Goal: Ask a question

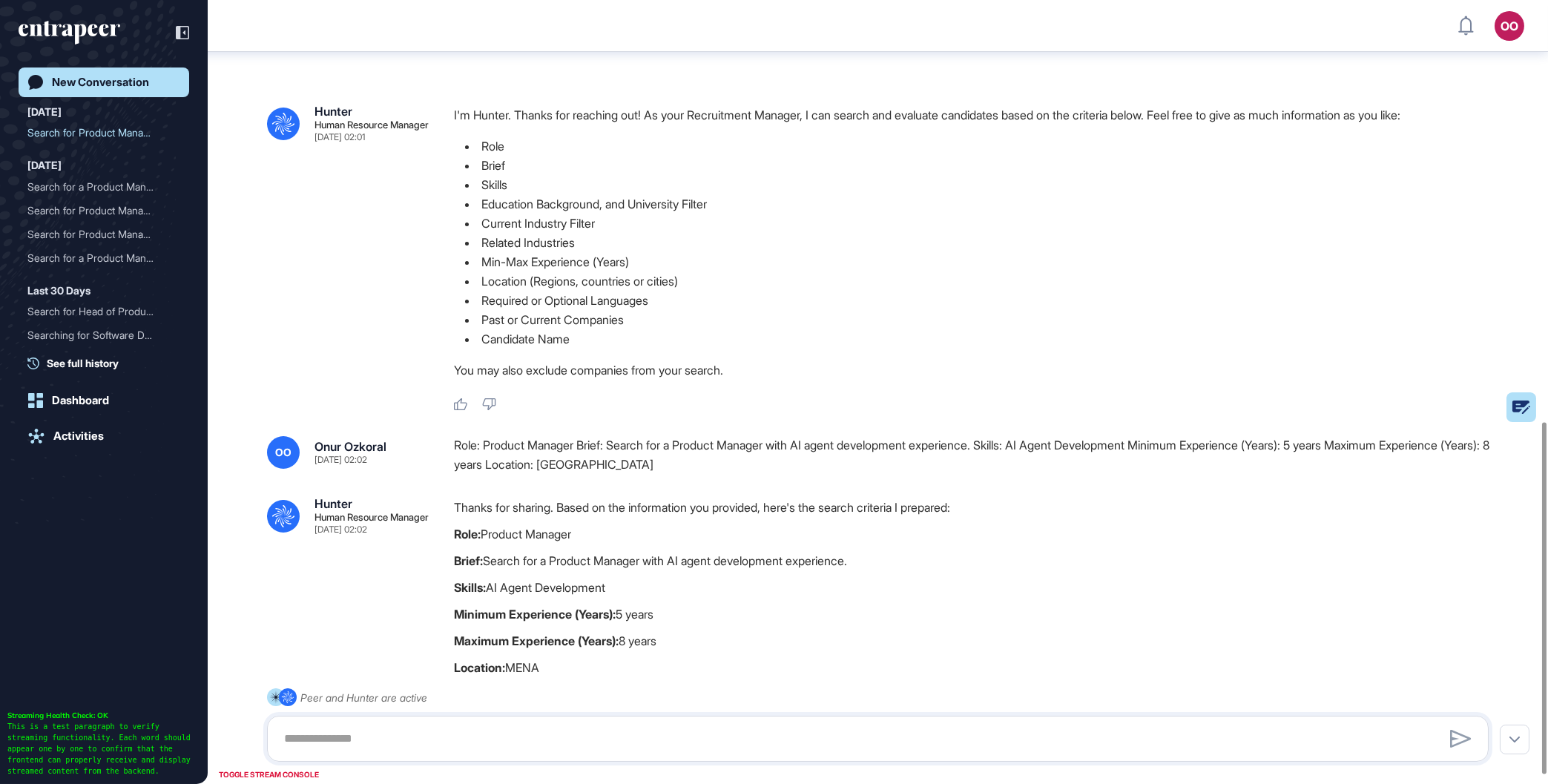
scroll to position [939, 0]
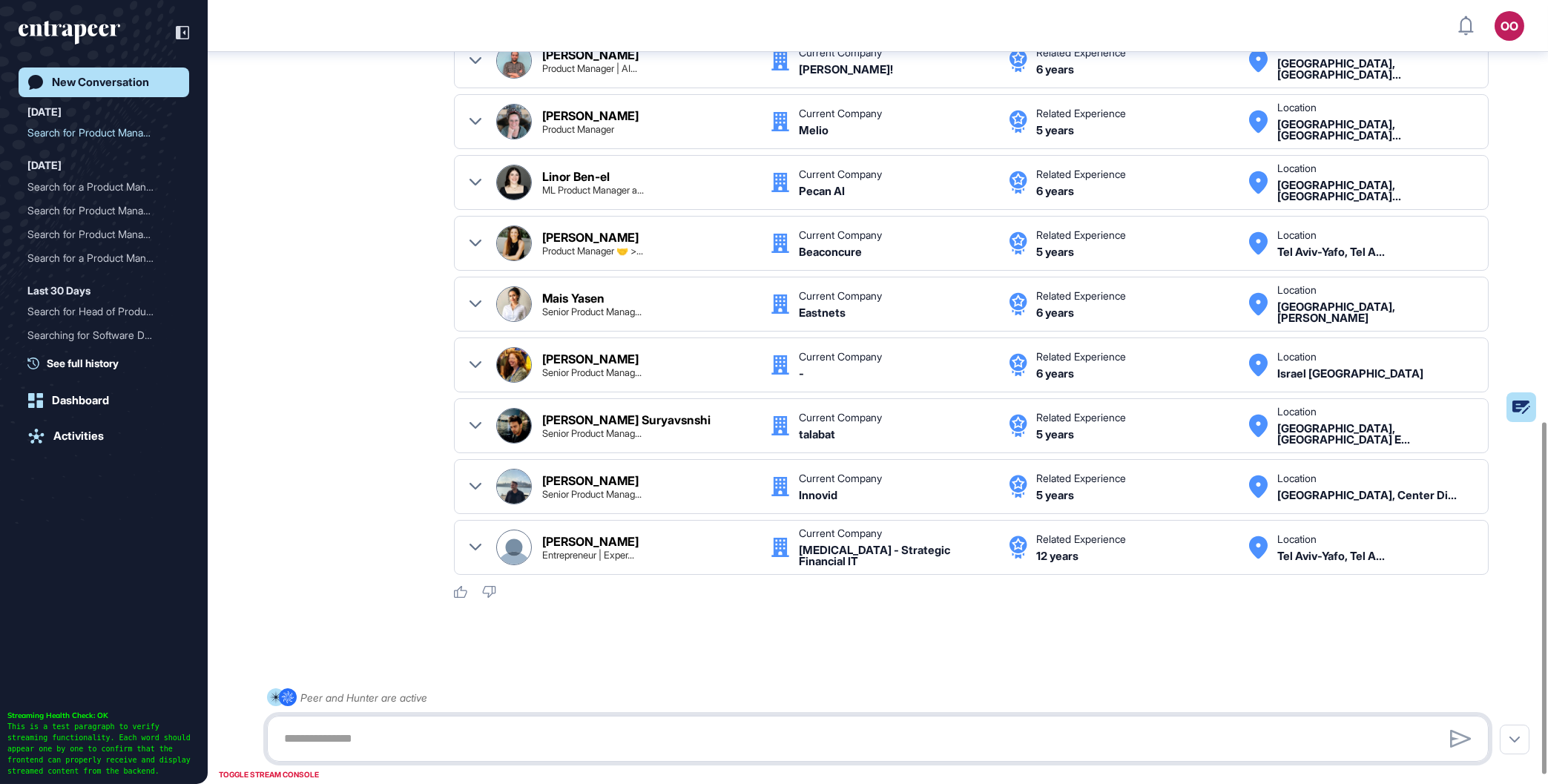
click at [555, 733] on textarea at bounding box center [878, 738] width 1206 height 30
type textarea "**********"
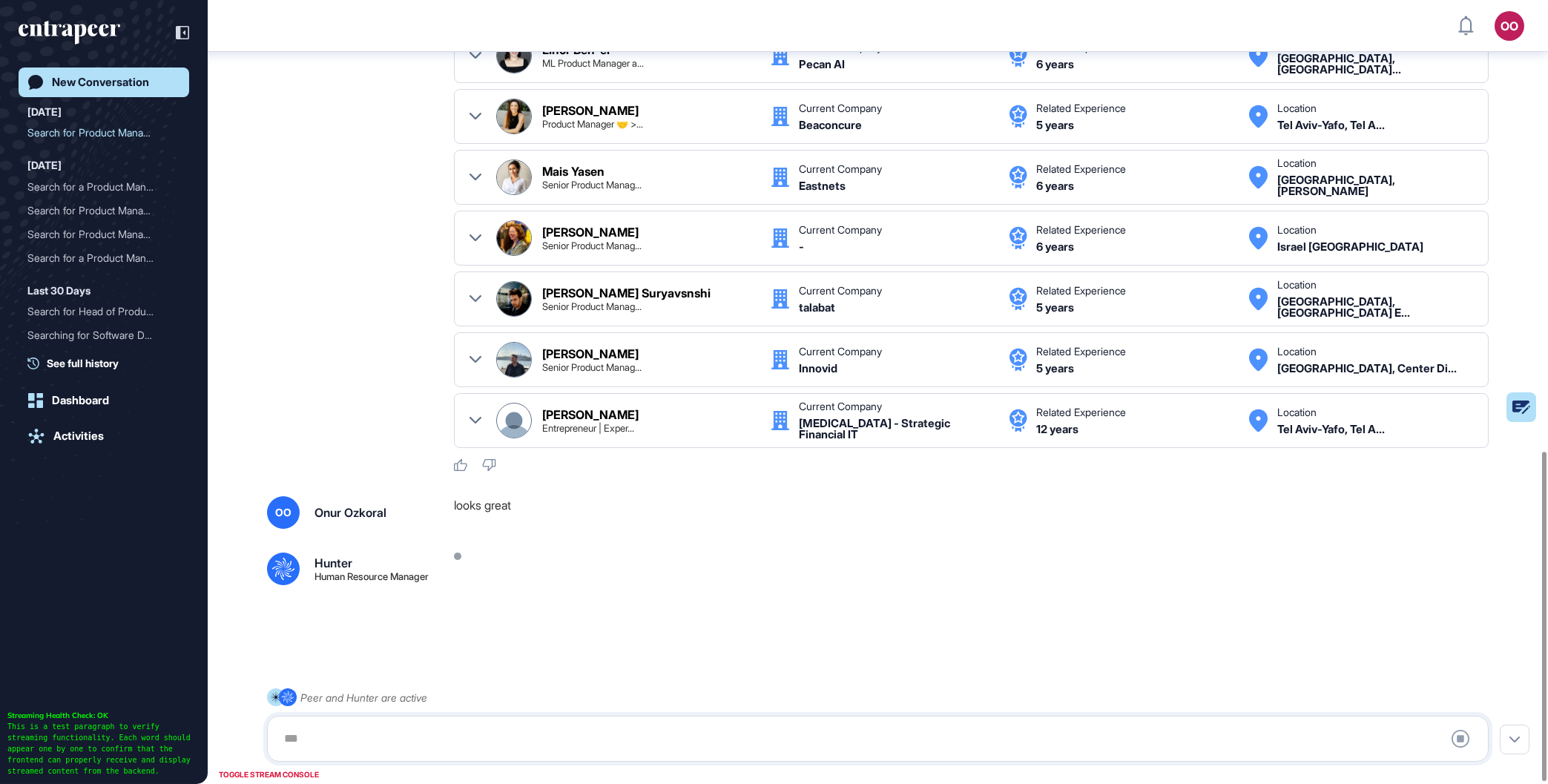
scroll to position [1072, 0]
click at [127, 86] on div "New Conversation" at bounding box center [100, 82] width 97 height 14
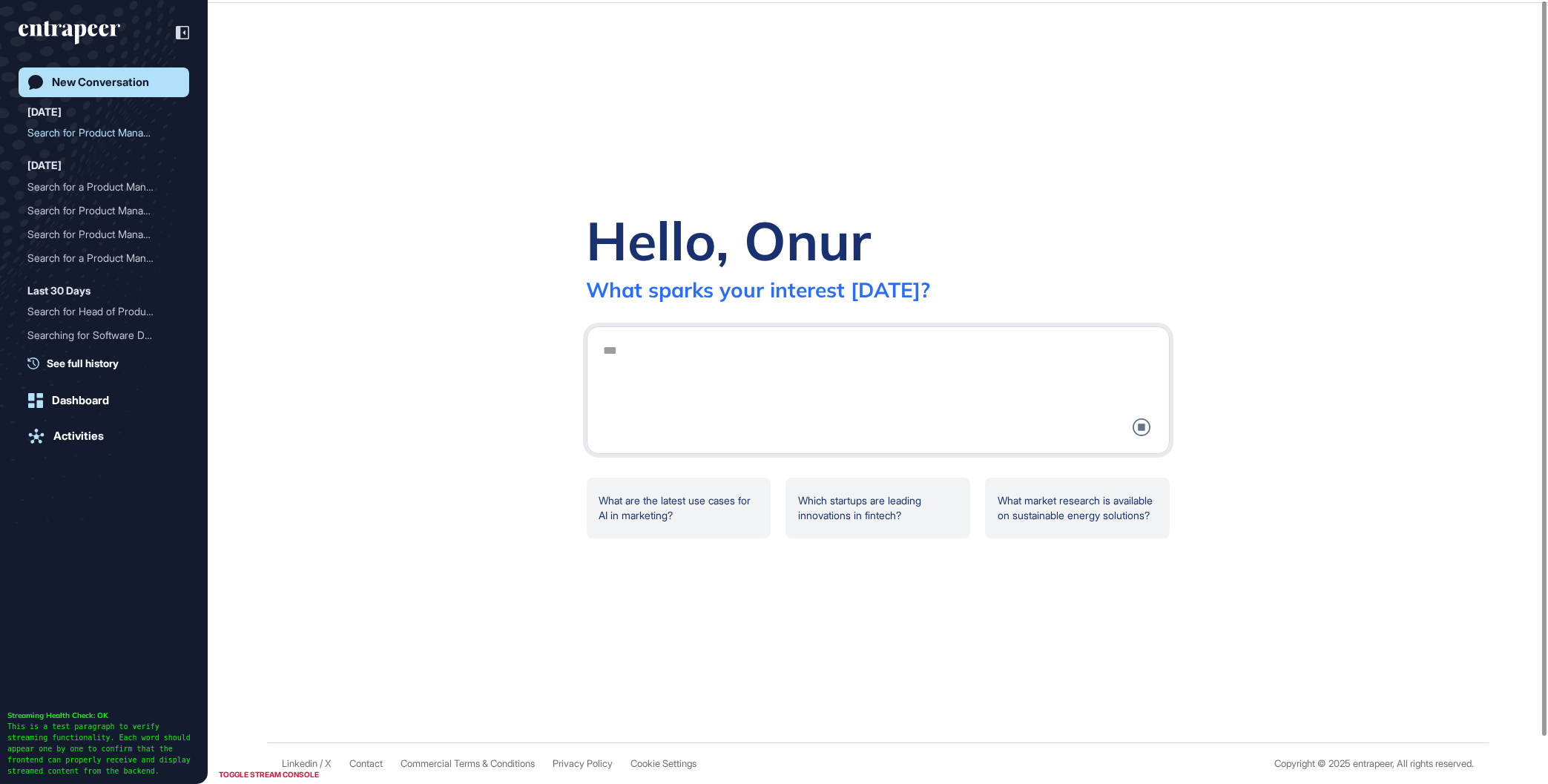
scroll to position [0, 0]
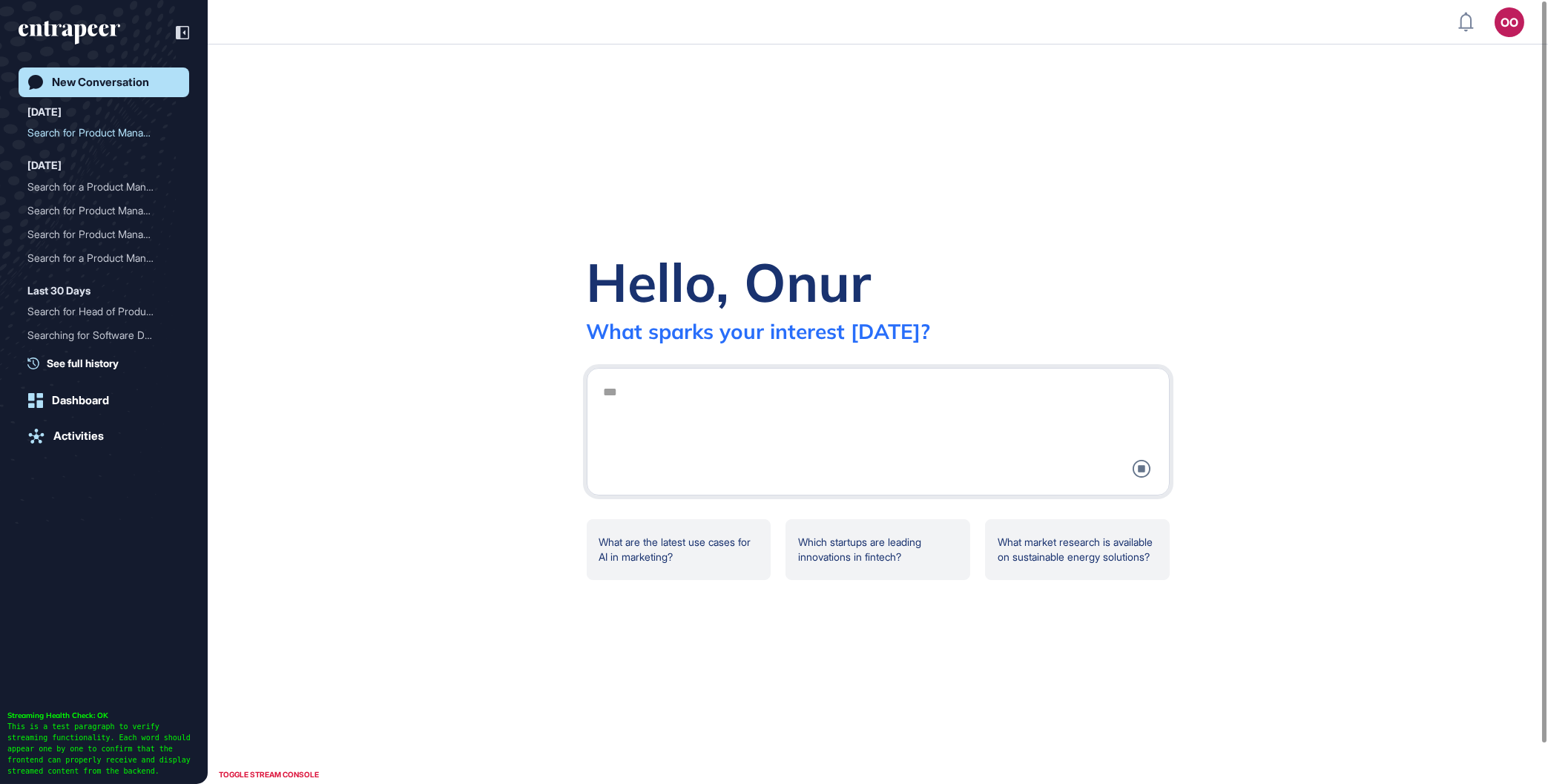
click at [627, 399] on div at bounding box center [878, 431] width 567 height 108
click at [113, 138] on div "Search for Product Manage..." at bounding box center [97, 133] width 141 height 24
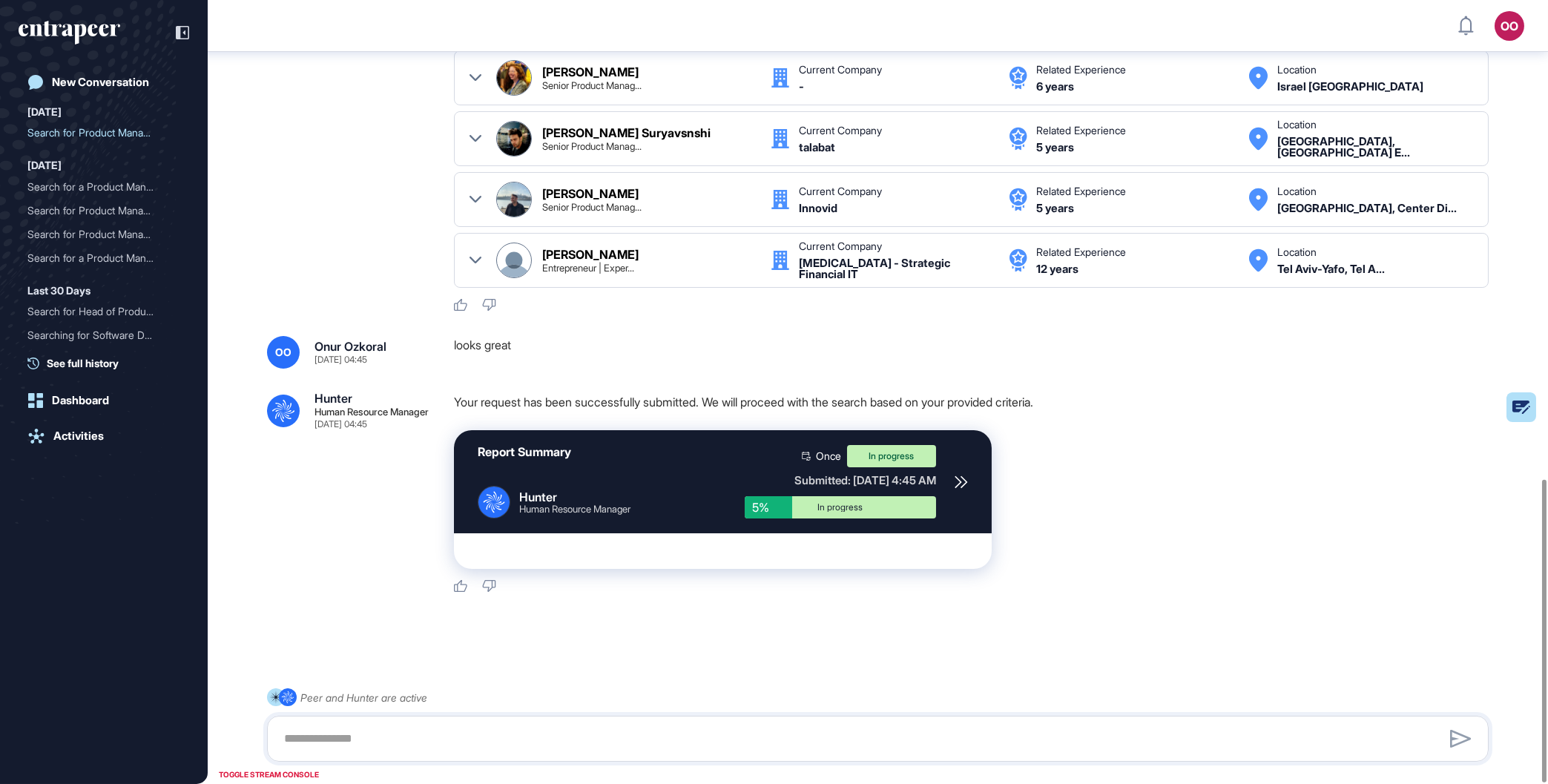
scroll to position [1237, 0]
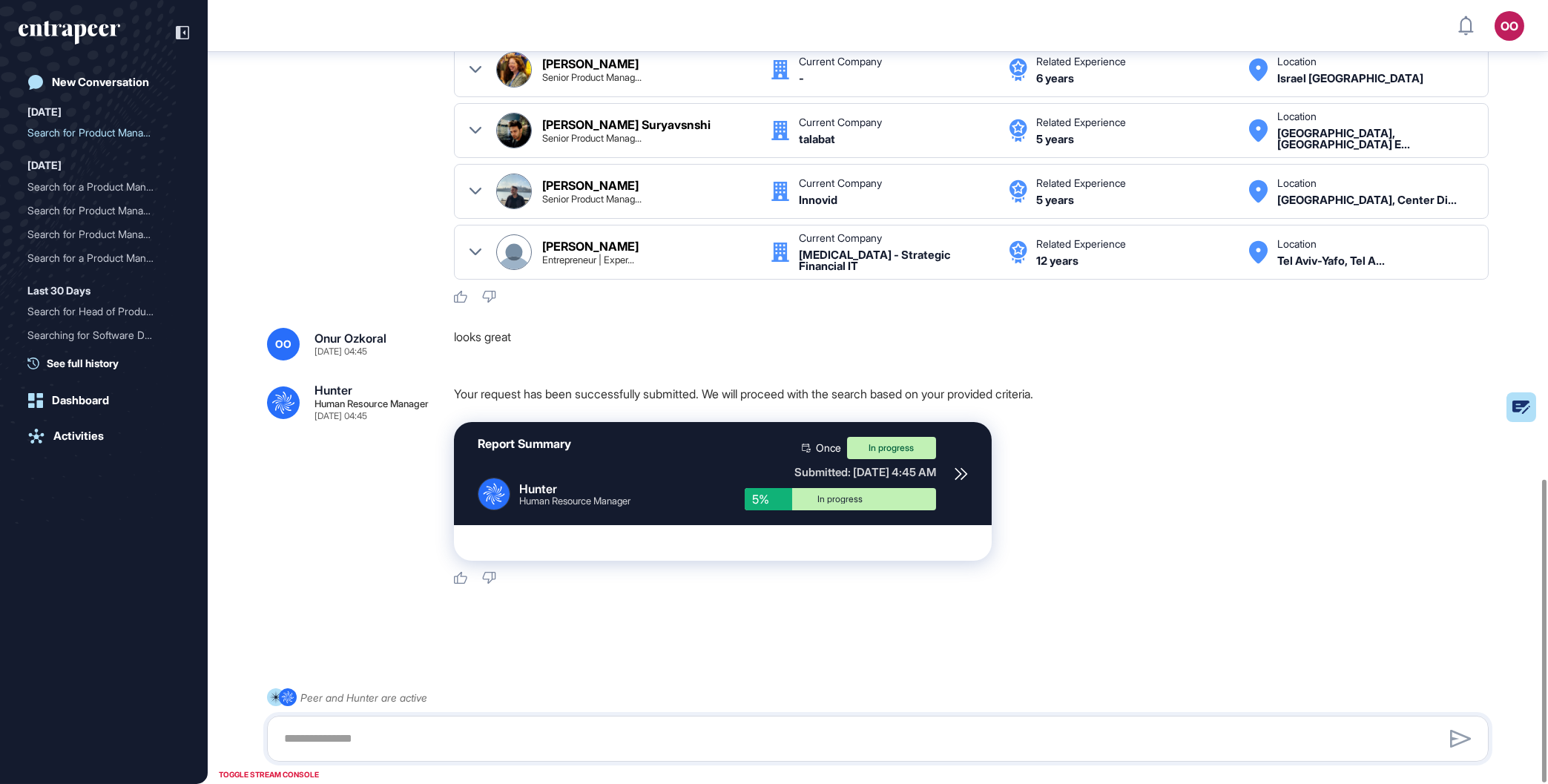
click at [959, 472] on icon at bounding box center [960, 473] width 11 height 11
click at [121, 86] on div "New Conversation" at bounding box center [100, 82] width 97 height 14
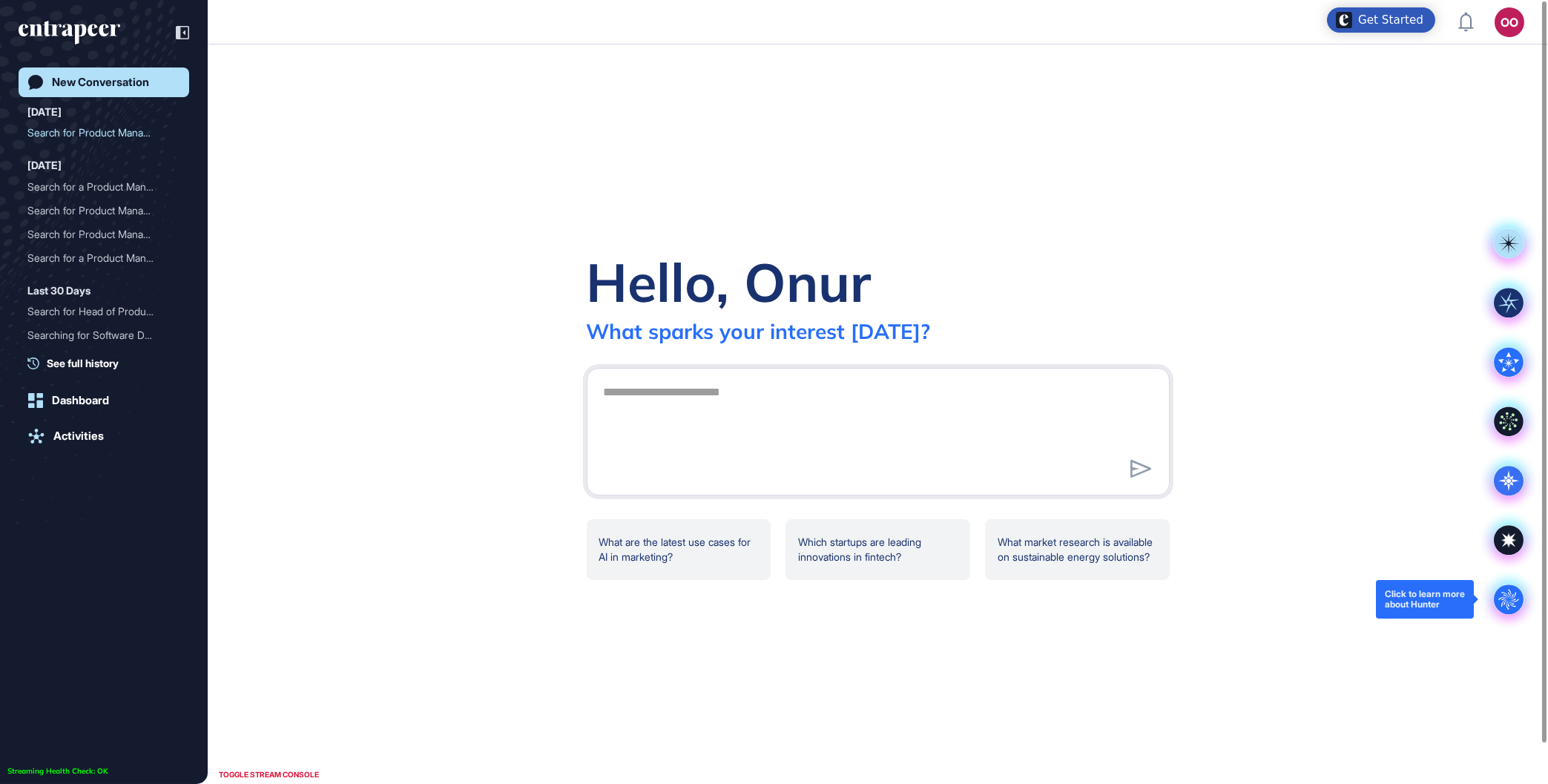
click at [1499, 603] on circle at bounding box center [1508, 599] width 30 height 30
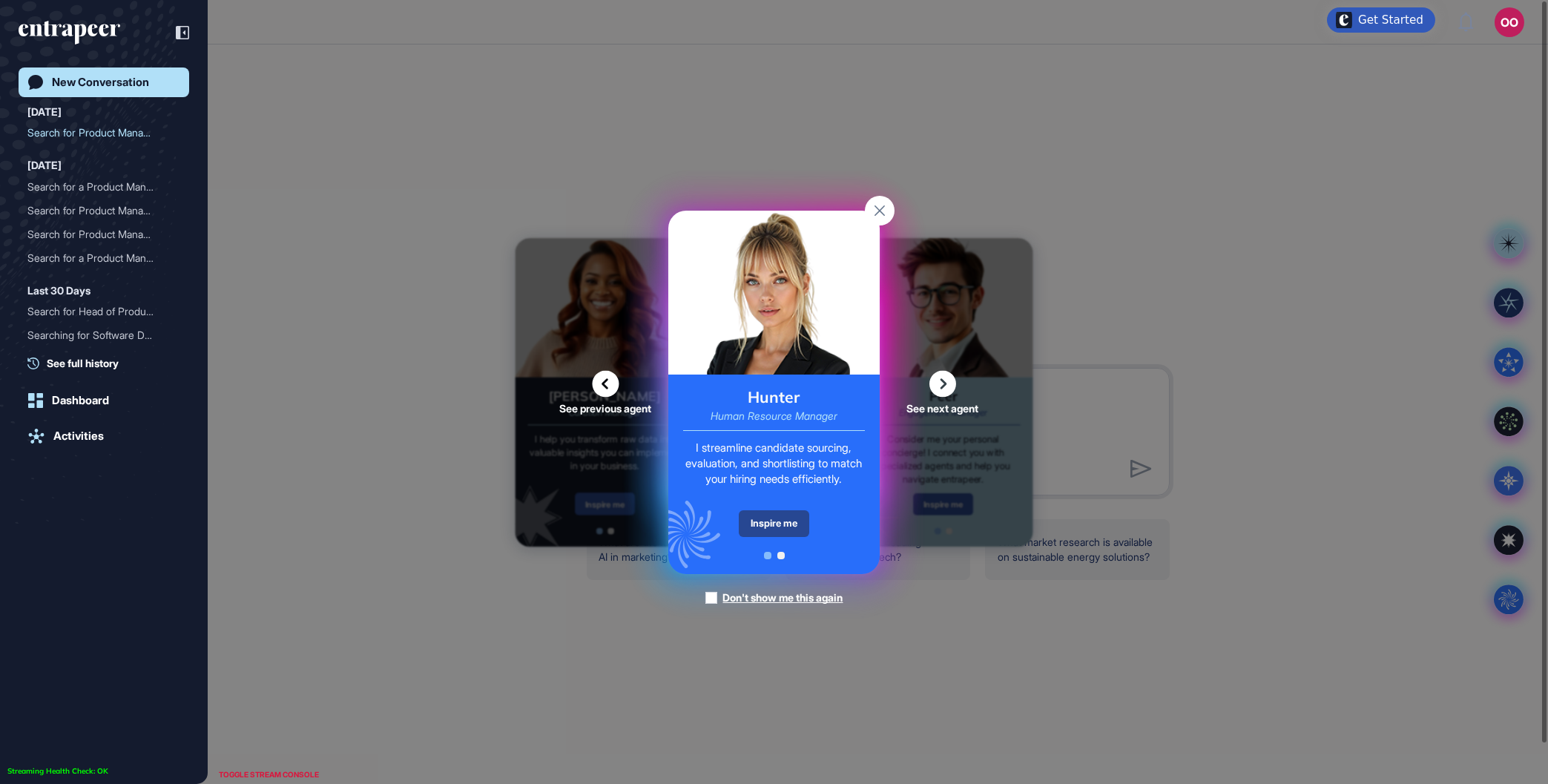
click at [796, 520] on div "Inspire me" at bounding box center [774, 524] width 70 height 27
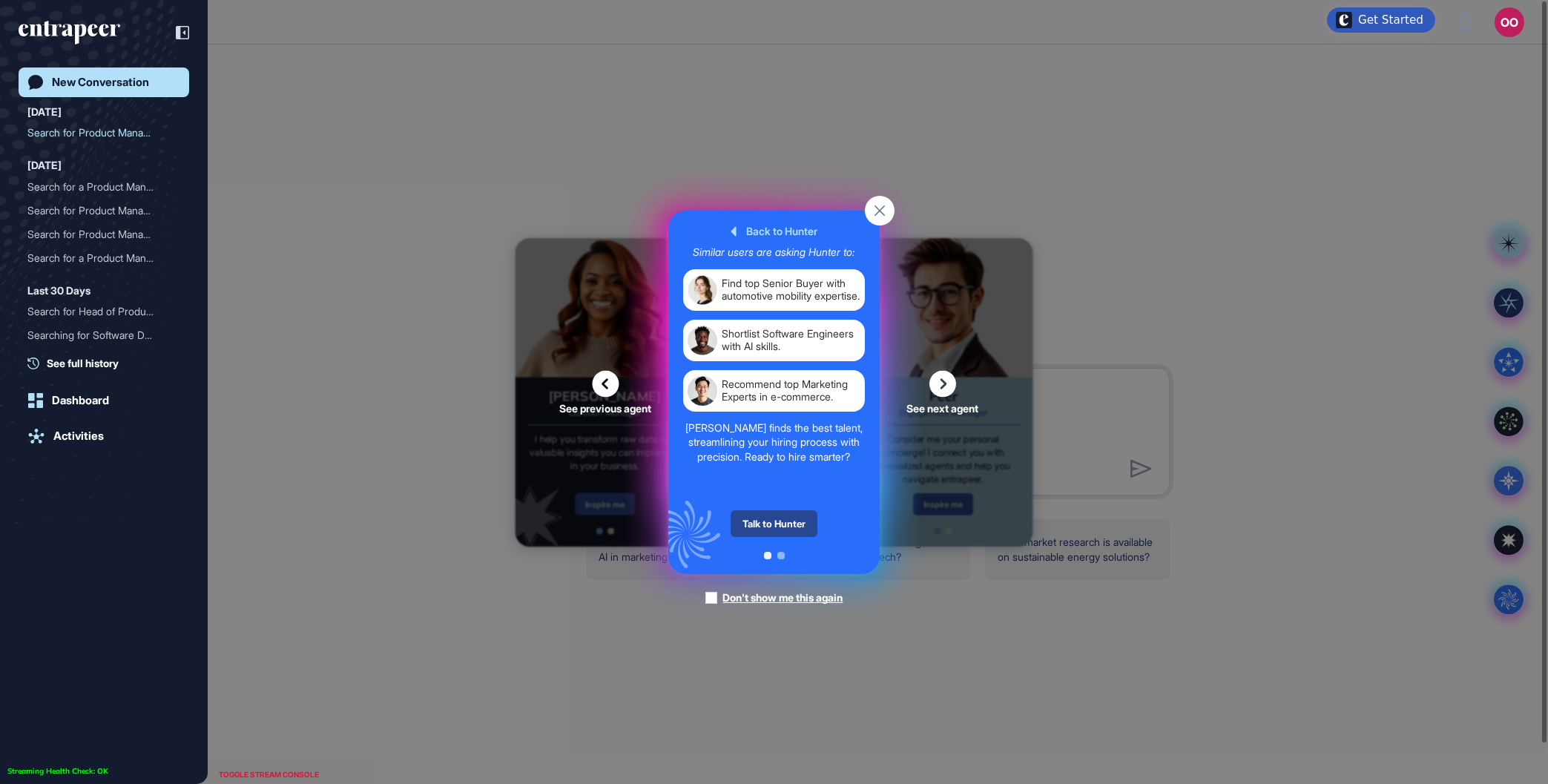
click at [789, 522] on div "Talk to Hunter" at bounding box center [774, 524] width 86 height 27
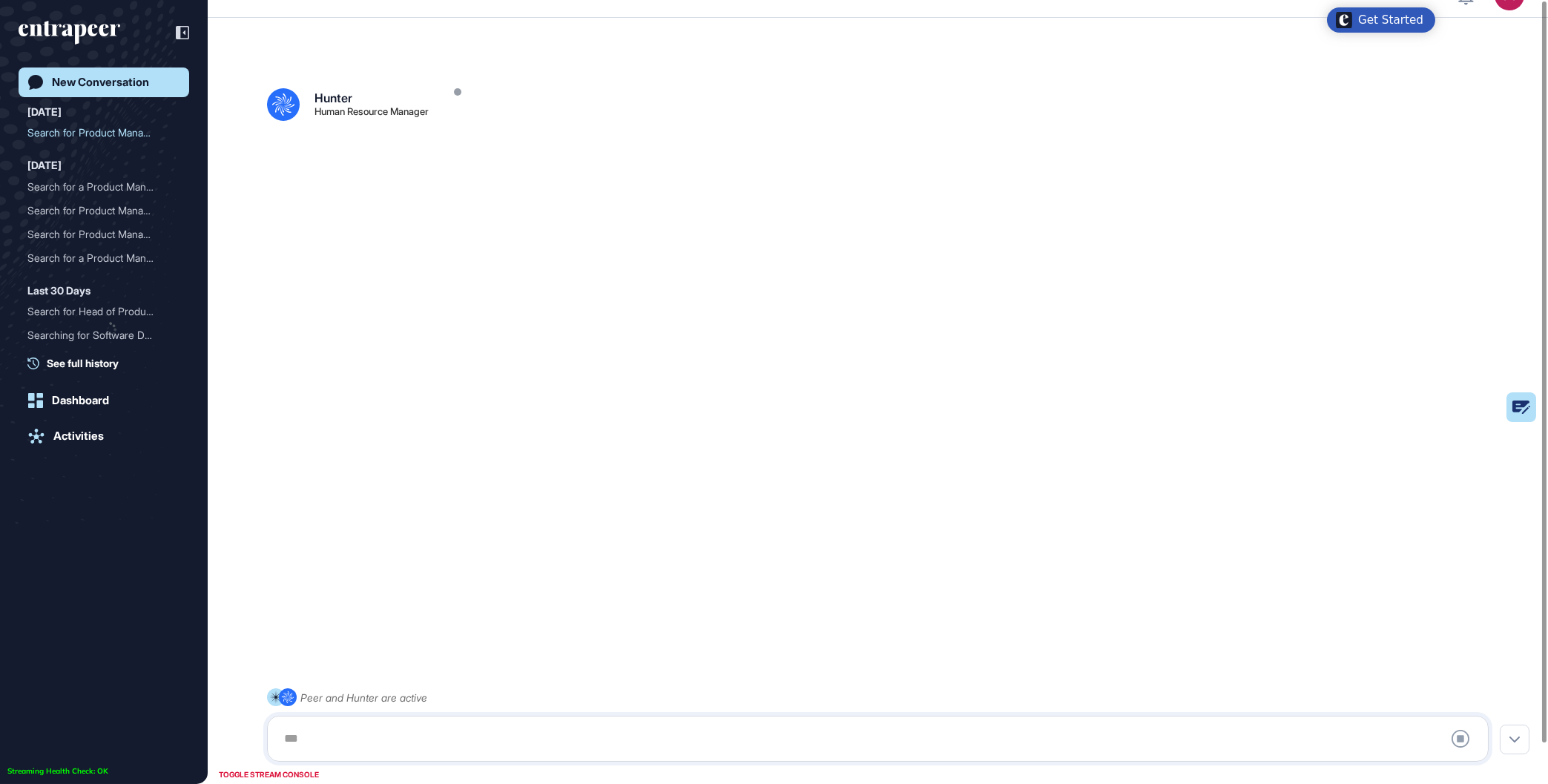
scroll to position [41, 0]
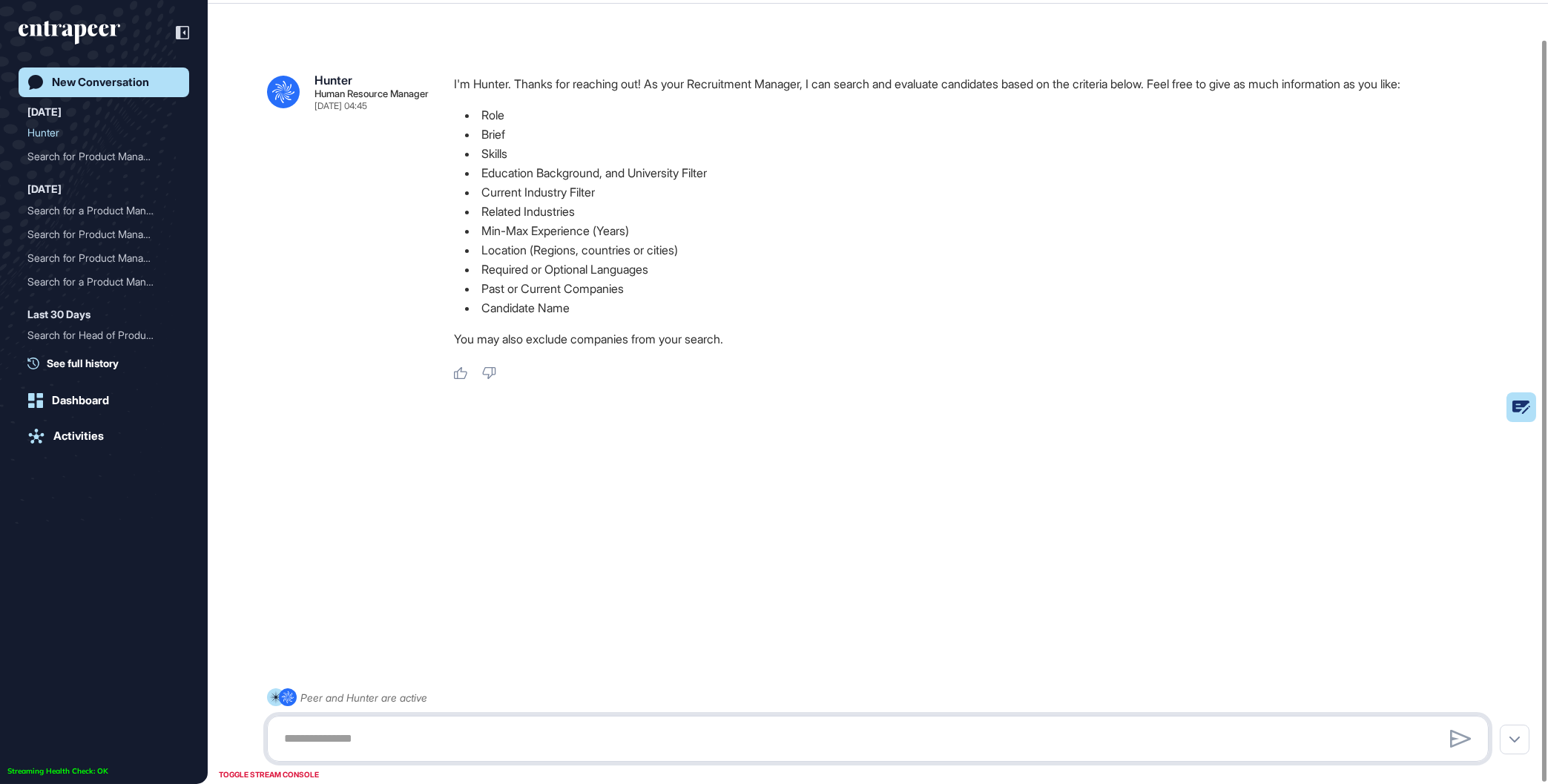
click at [520, 747] on textarea at bounding box center [878, 738] width 1206 height 30
paste textarea "**********"
type textarea "**********"
click at [116, 163] on div "Search for Product Manage..." at bounding box center [97, 157] width 141 height 24
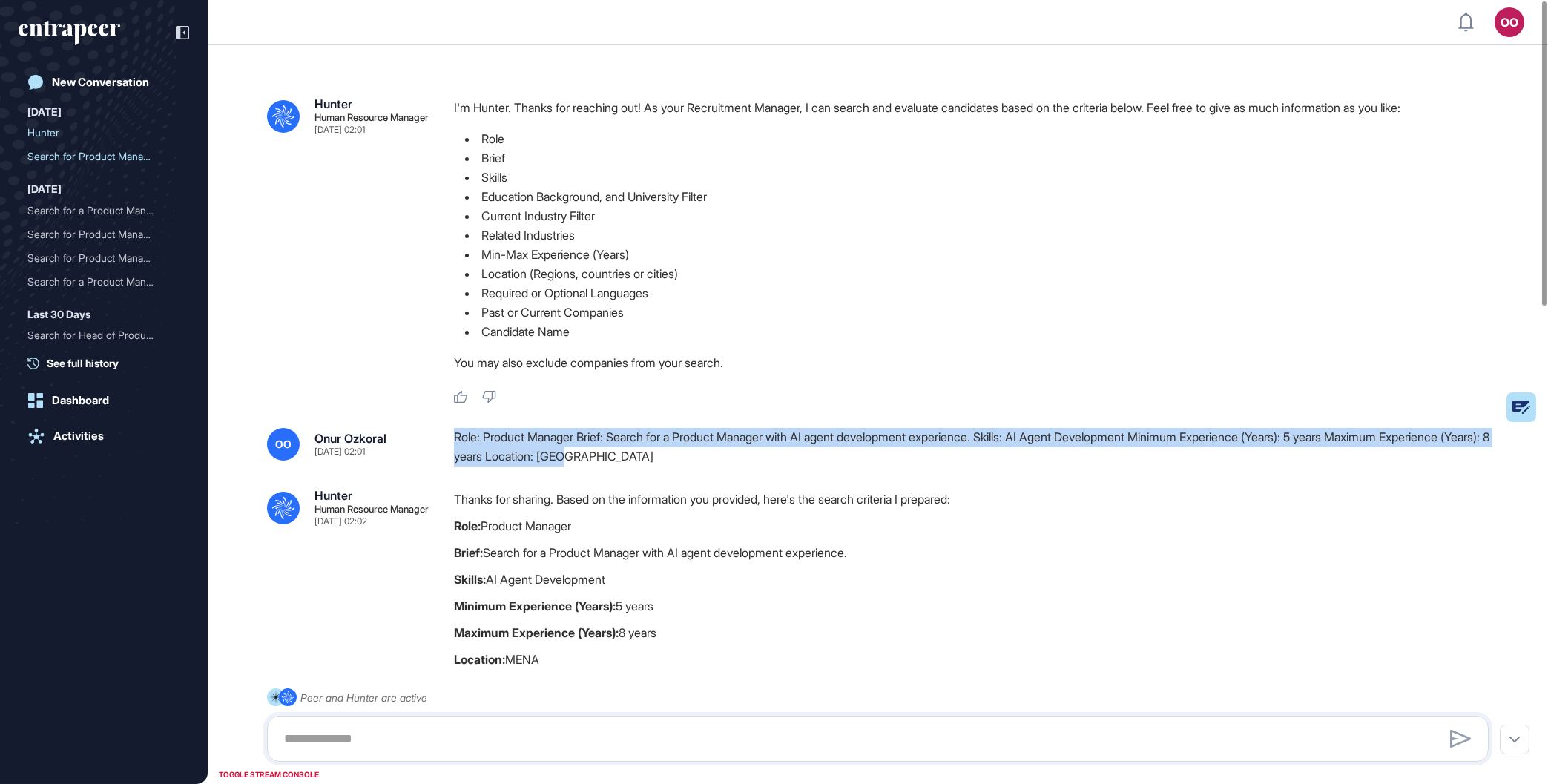
drag, startPoint x: 722, startPoint y: 469, endPoint x: 443, endPoint y: 442, distance: 280.3
click at [443, 442] on div "OO [PERSON_NAME] [DATE] 02:01 Role: Product Manager Brief: Search for a Product…" at bounding box center [877, 447] width 1222 height 38
copy div "Role: Product Manager Brief: Search for a Product Manager with AI agent develop…"
click at [88, 70] on link "New Conversation" at bounding box center [103, 82] width 170 height 30
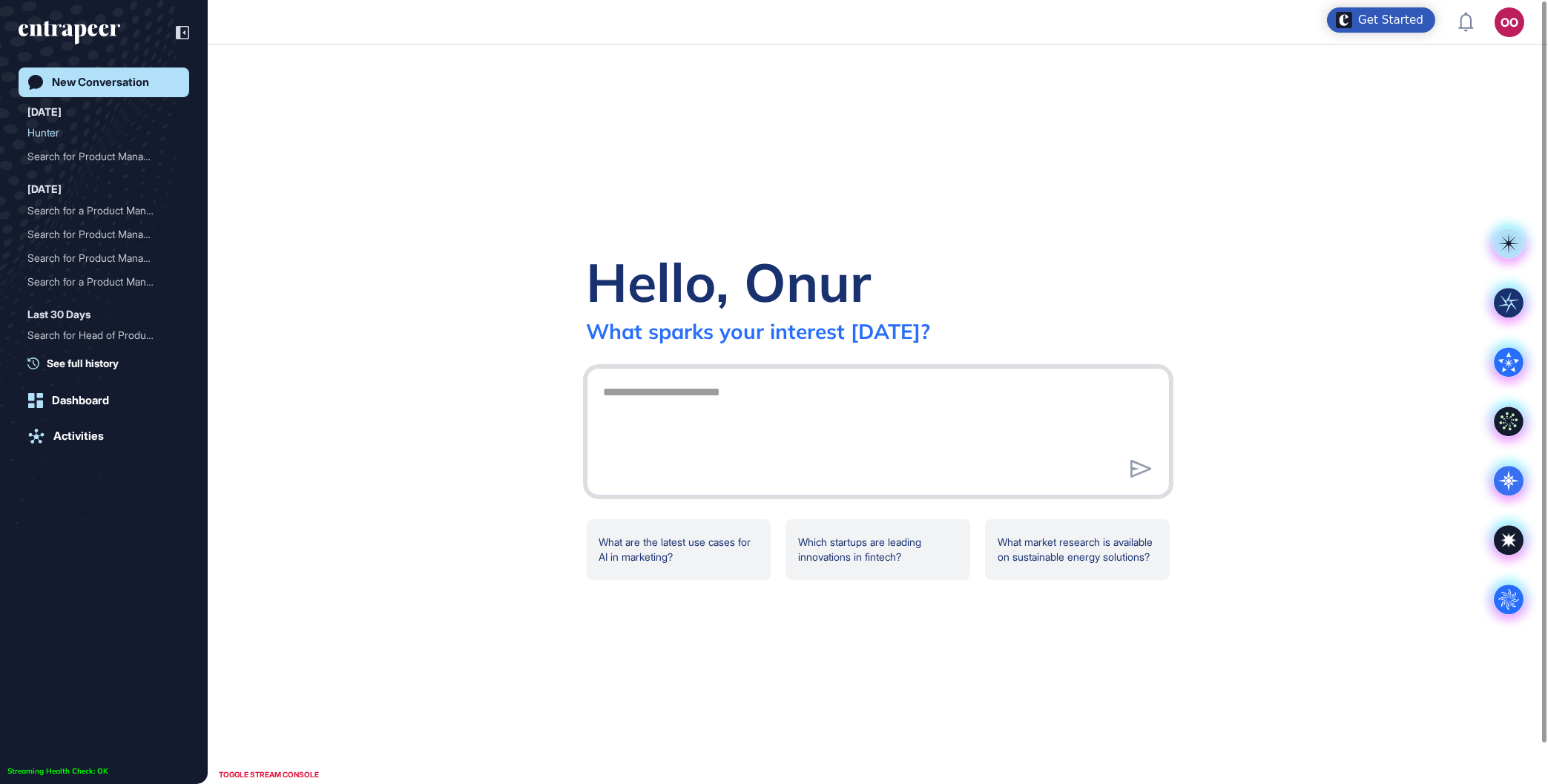
click at [671, 405] on textarea at bounding box center [878, 429] width 567 height 104
paste textarea "**********"
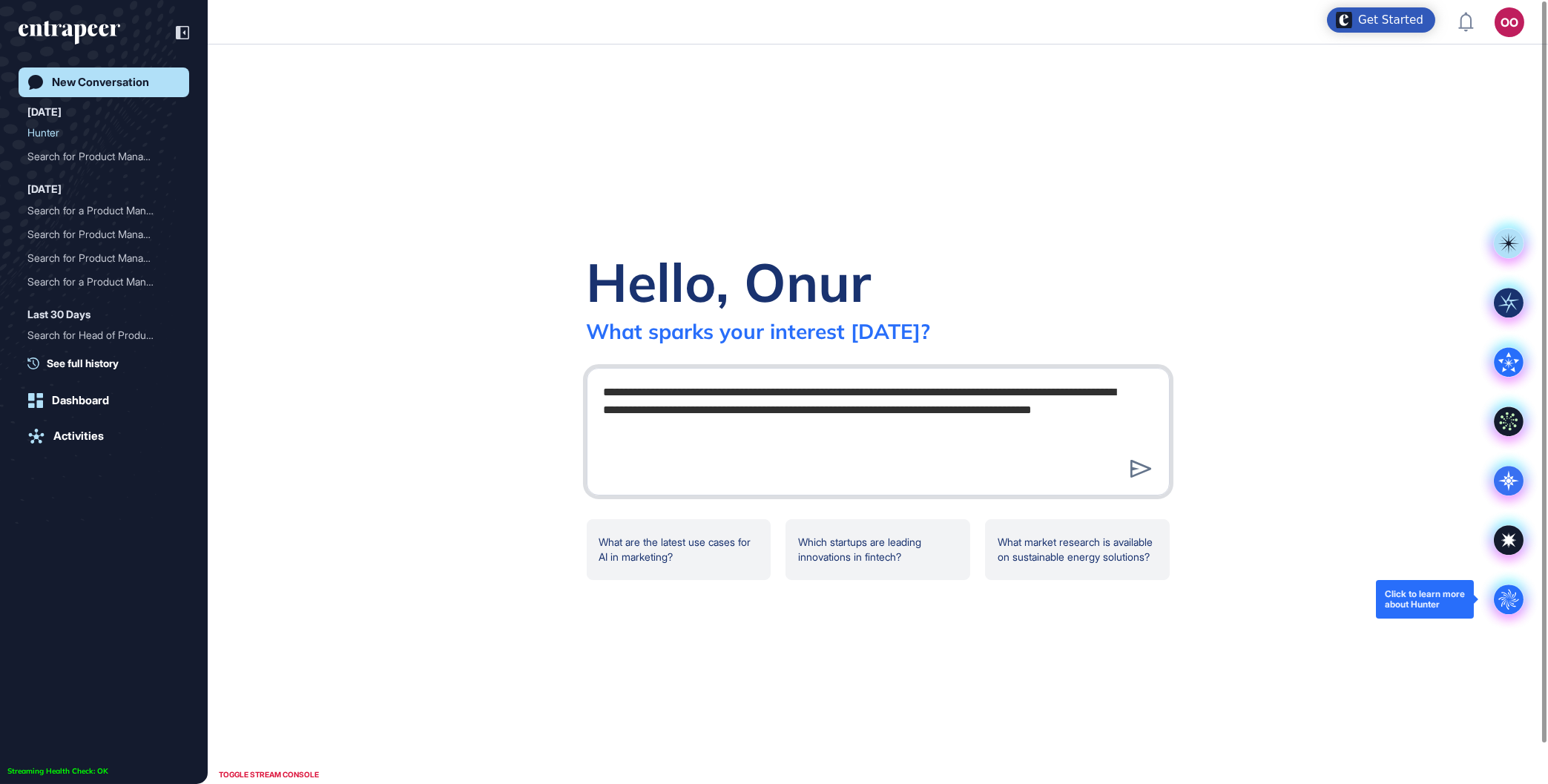
type textarea "**********"
click at [1491, 599] on div ".cls-2{fill:#fff}" at bounding box center [1509, 599] width 59 height 59
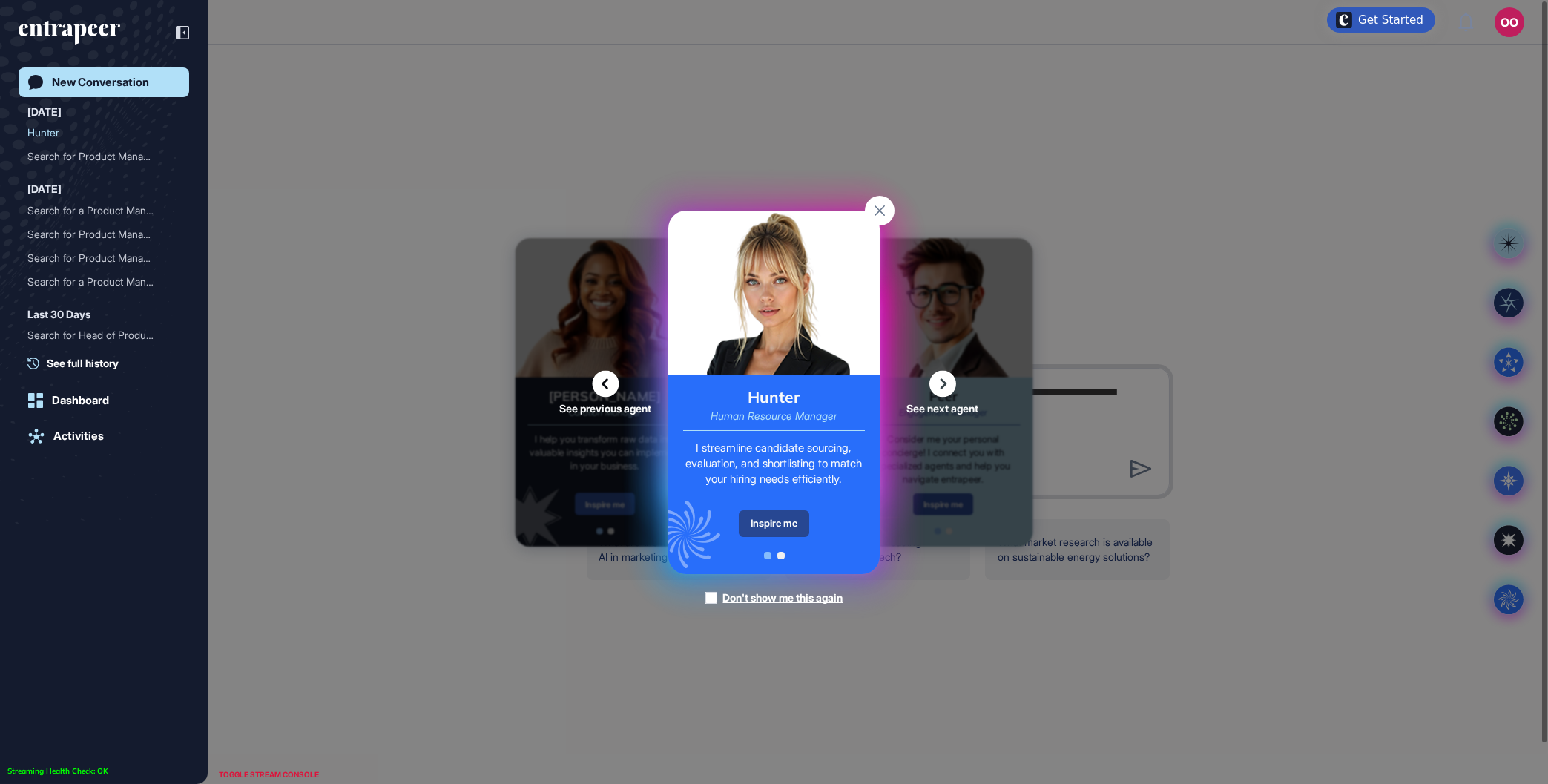
click at [794, 520] on div "Inspire me" at bounding box center [774, 524] width 70 height 27
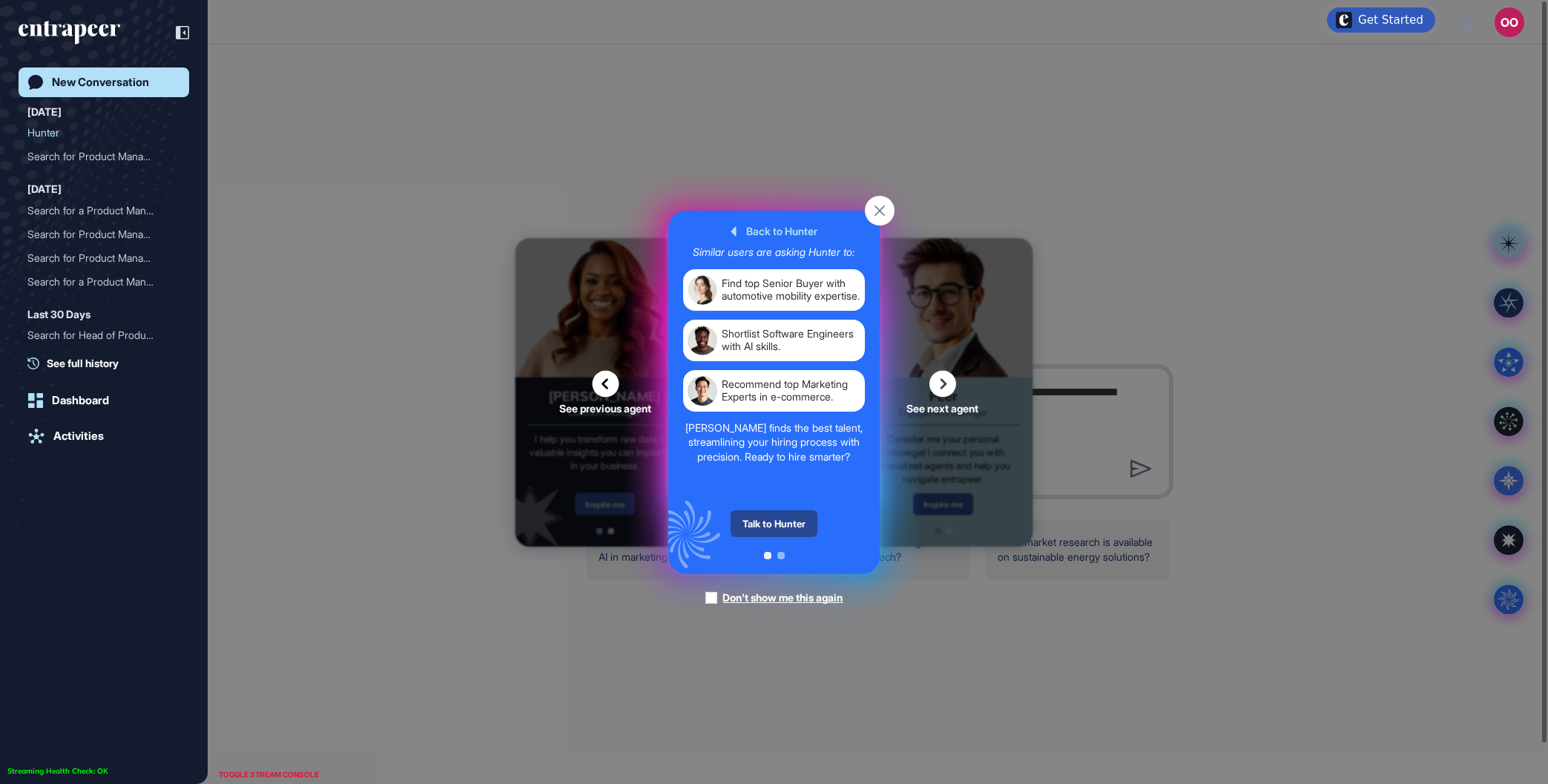
click at [787, 524] on div "Talk to Hunter" at bounding box center [774, 524] width 86 height 27
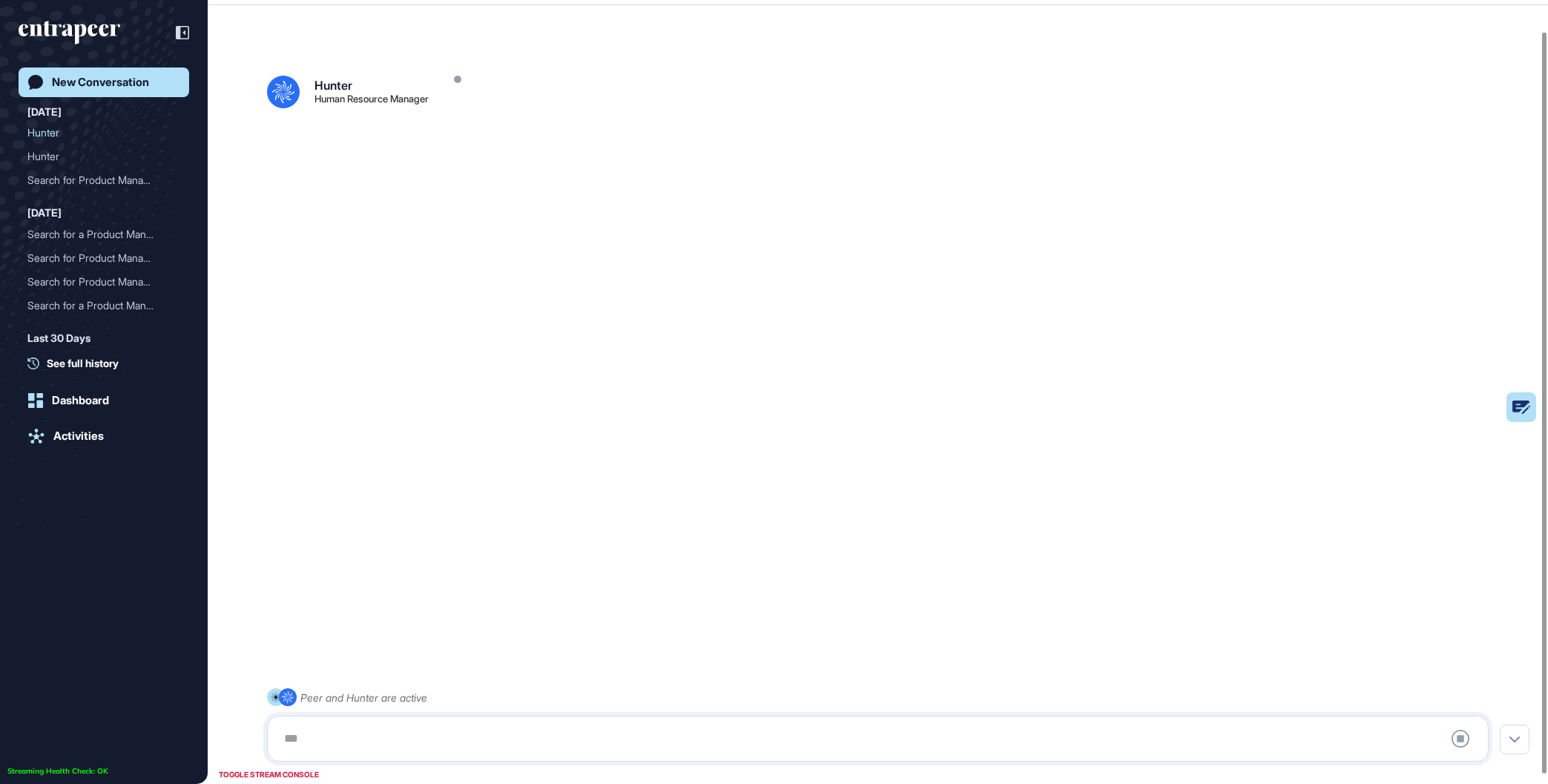
scroll to position [41, 0]
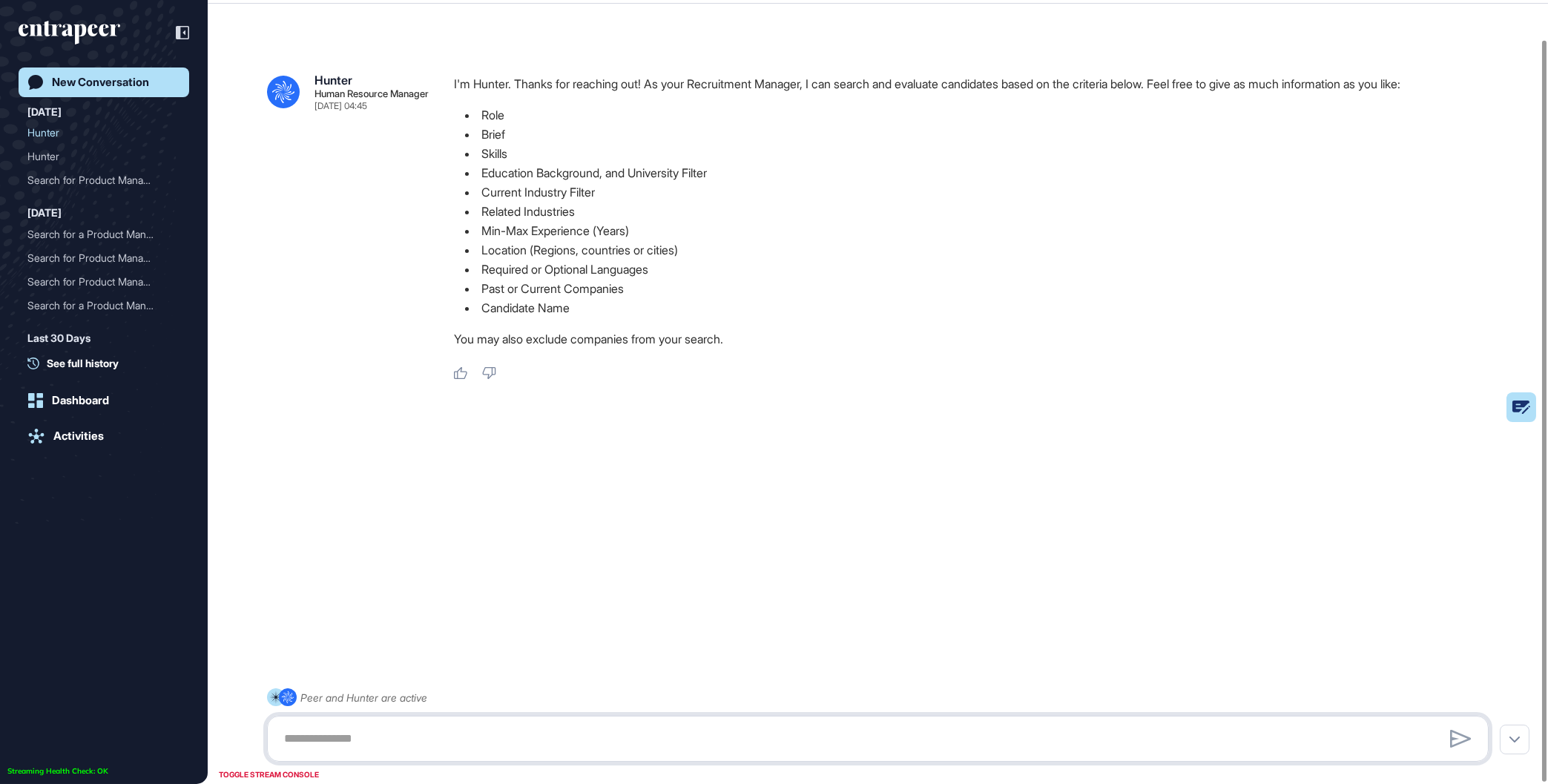
click at [411, 731] on textarea at bounding box center [878, 738] width 1206 height 30
paste textarea "**********"
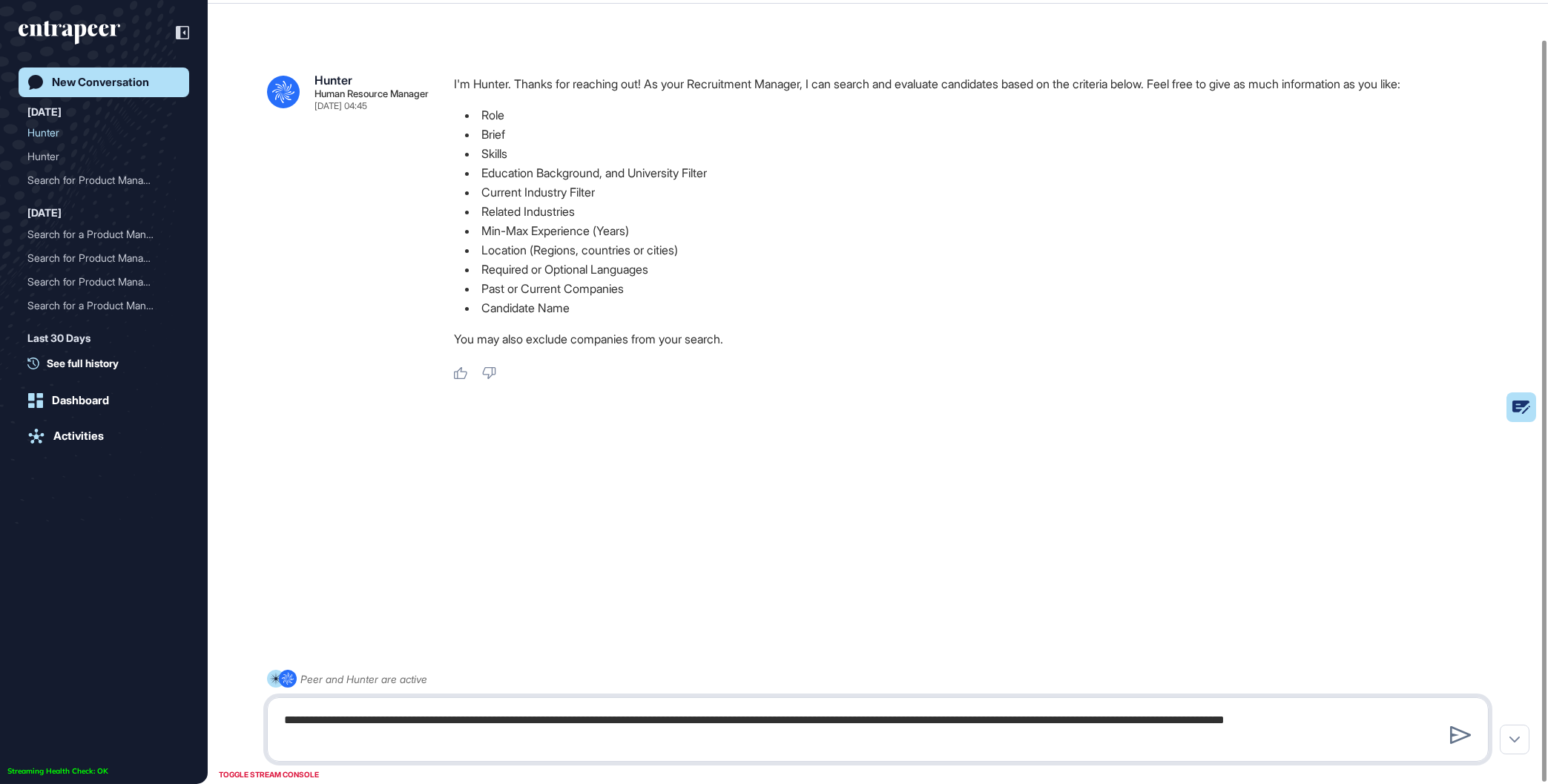
type textarea "**********"
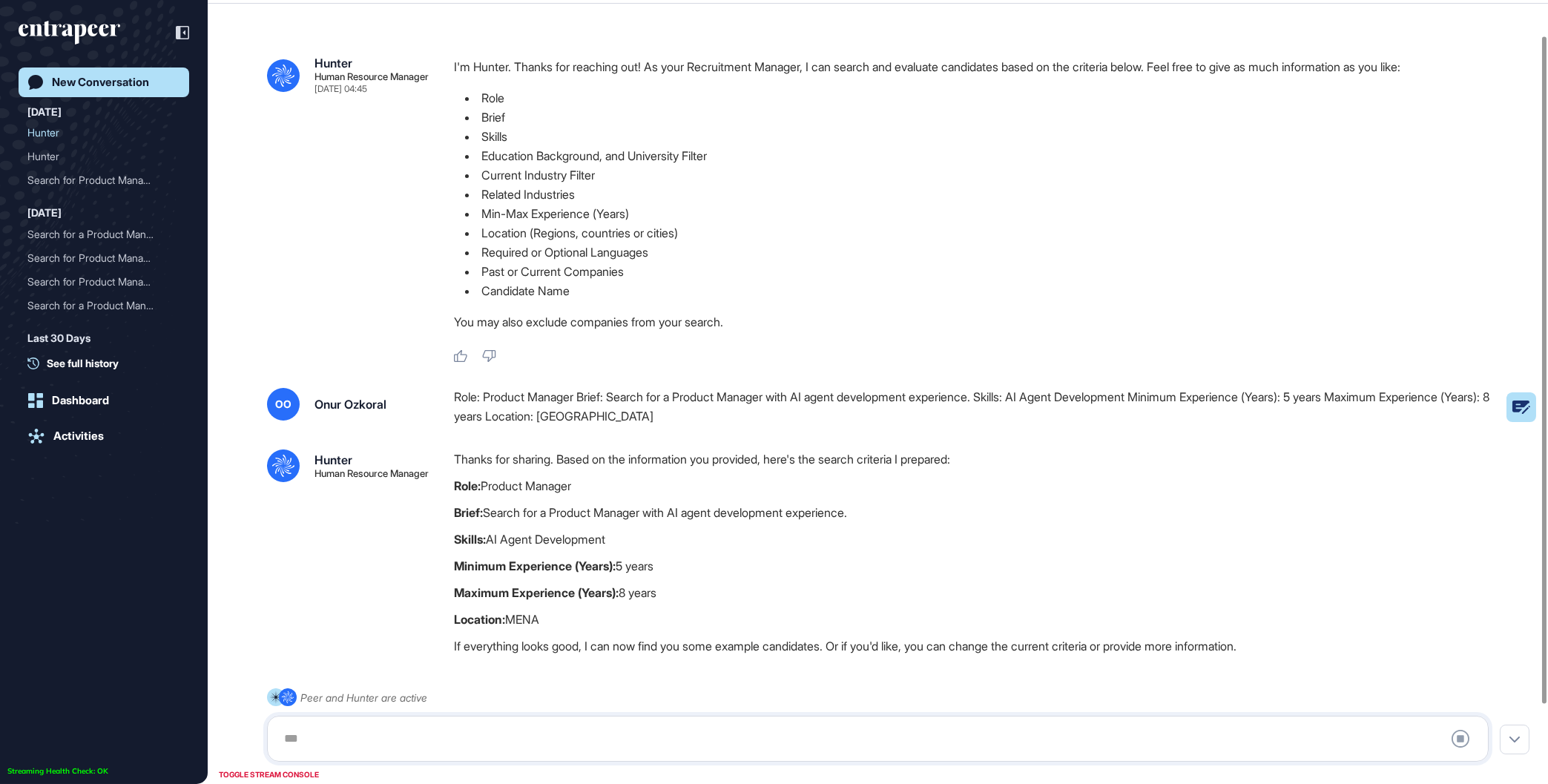
scroll to position [134, 0]
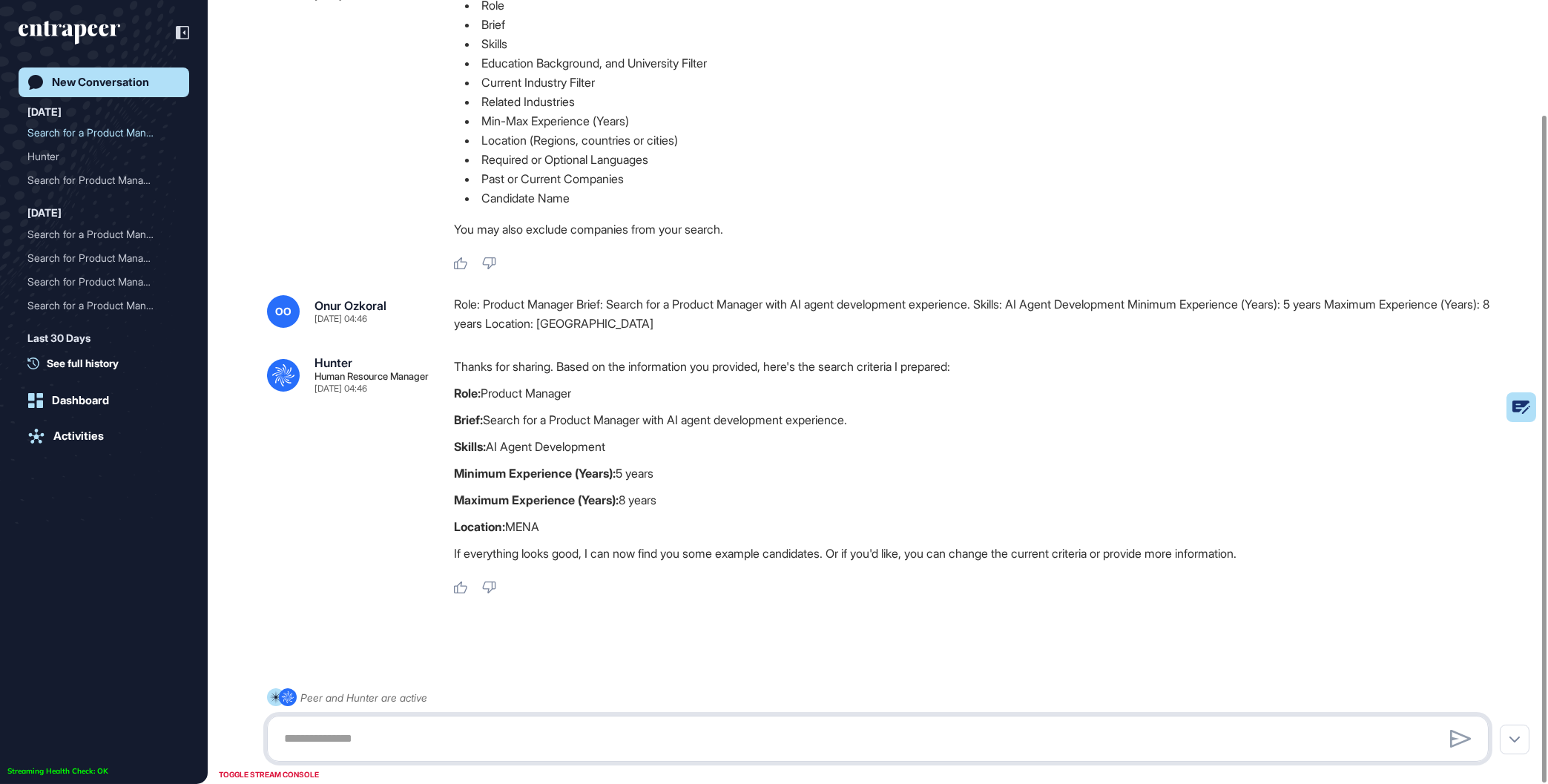
click at [493, 727] on textarea at bounding box center [878, 738] width 1206 height 30
type textarea "**********"
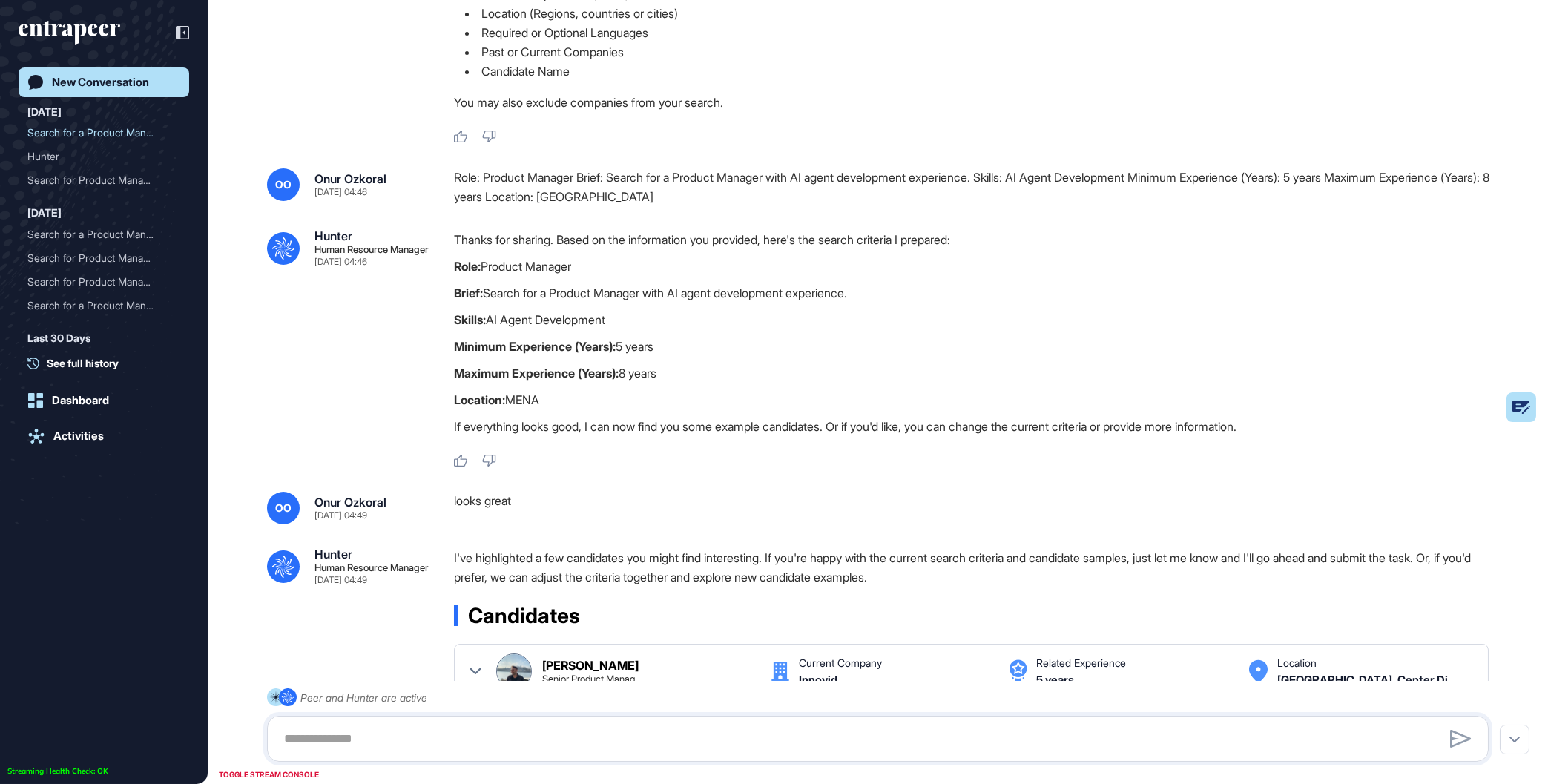
scroll to position [285, 0]
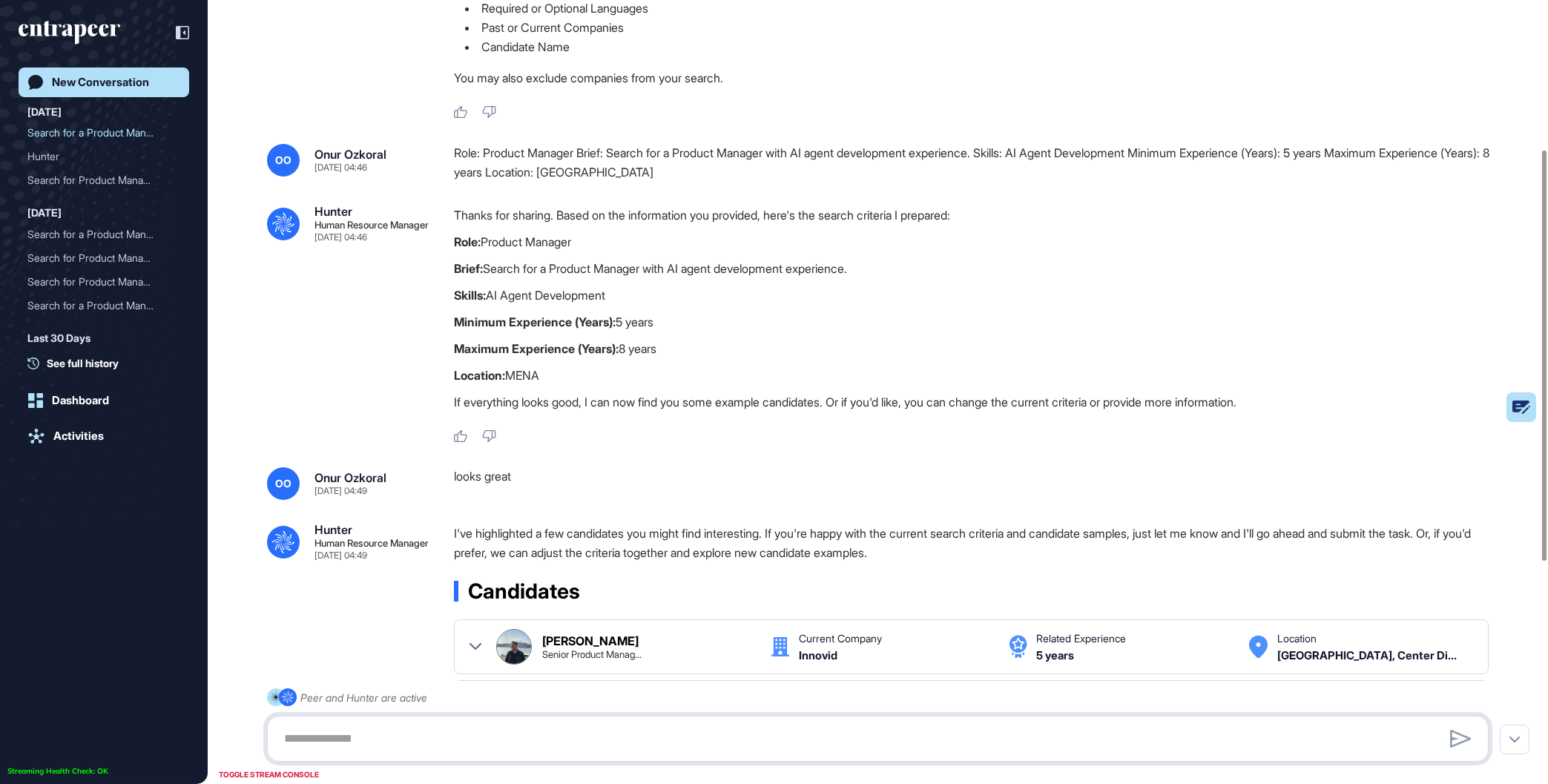
click at [695, 726] on textarea at bounding box center [878, 738] width 1206 height 30
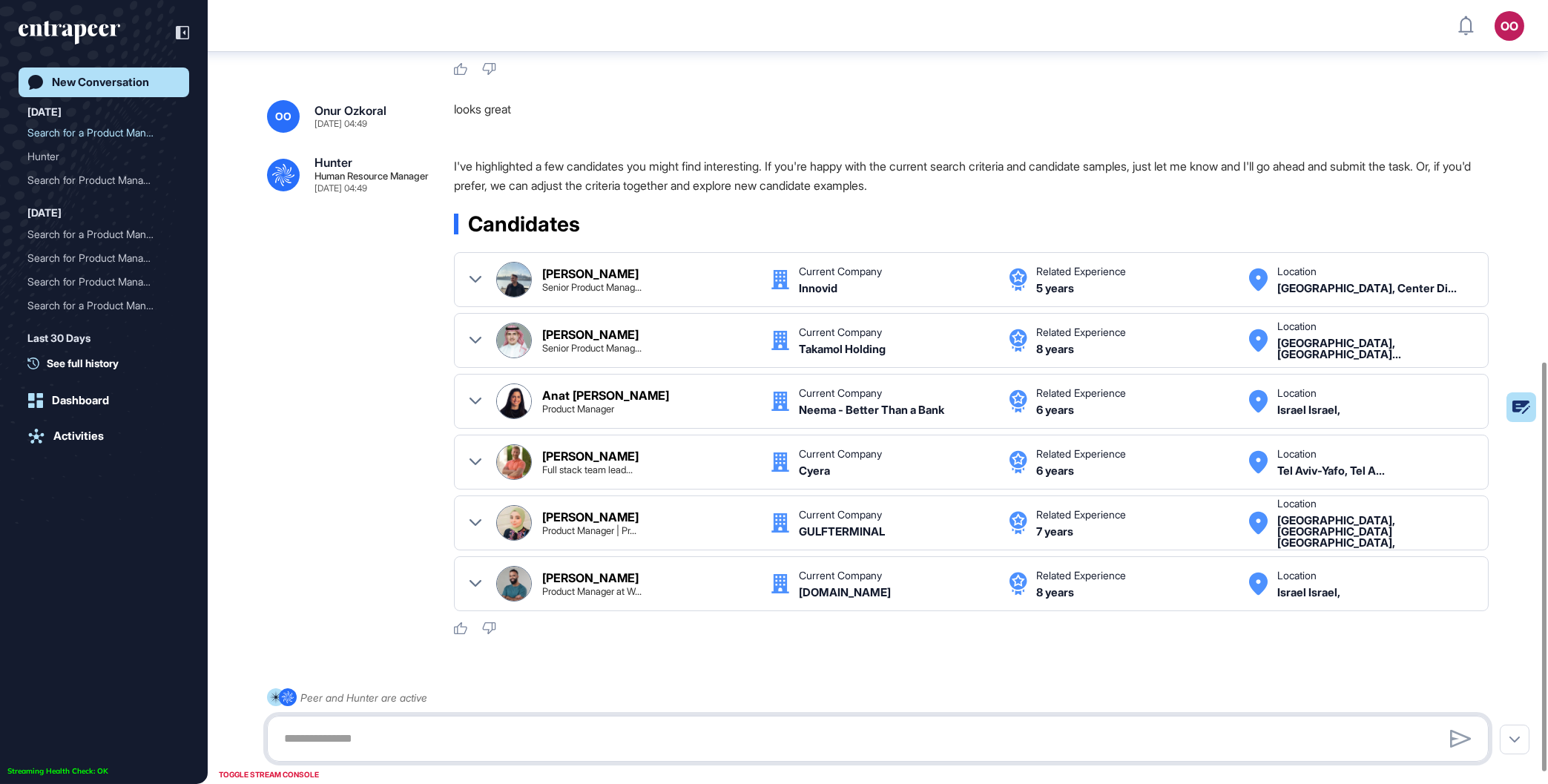
scroll to position [693, 0]
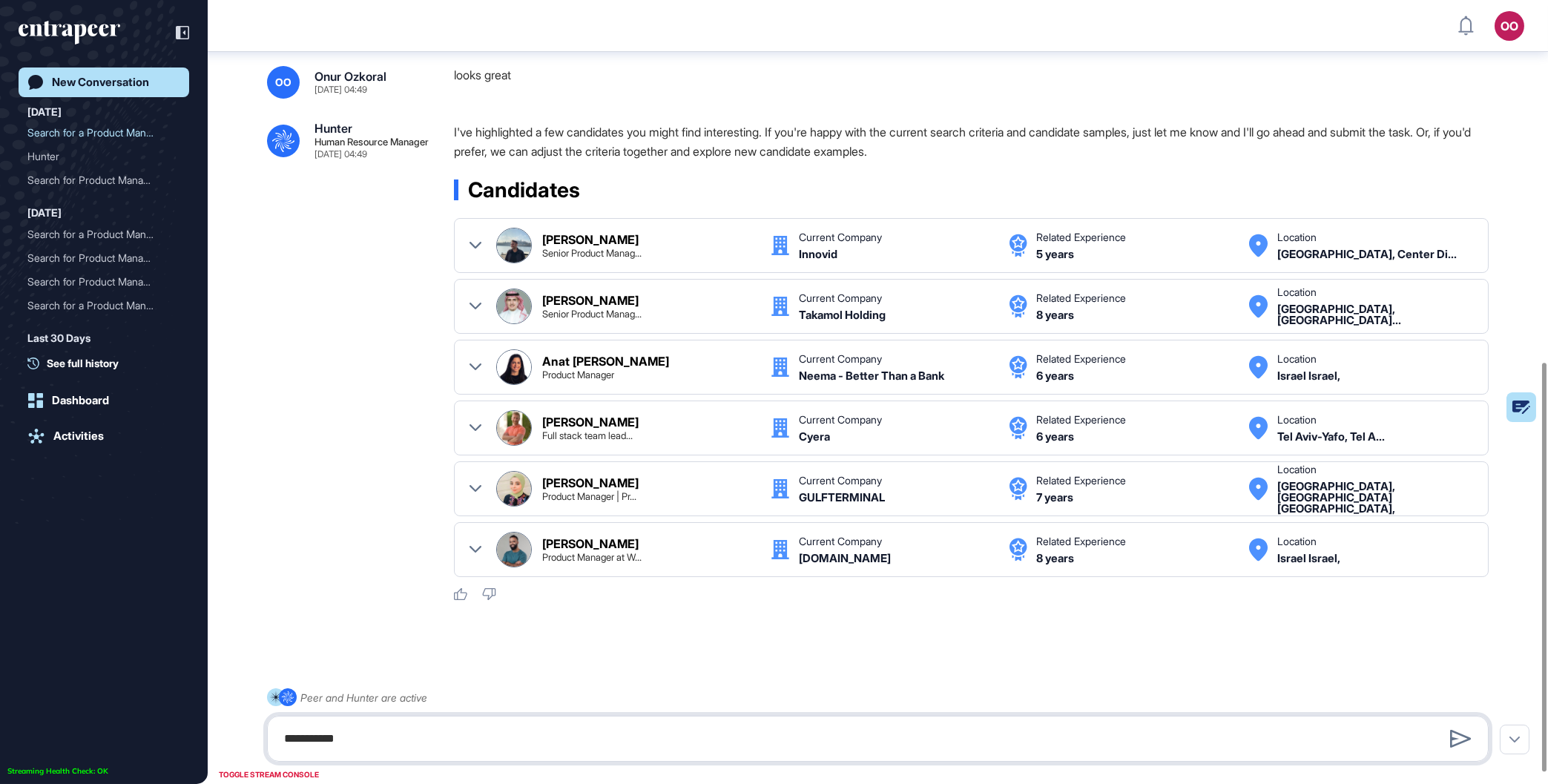
type textarea "**********"
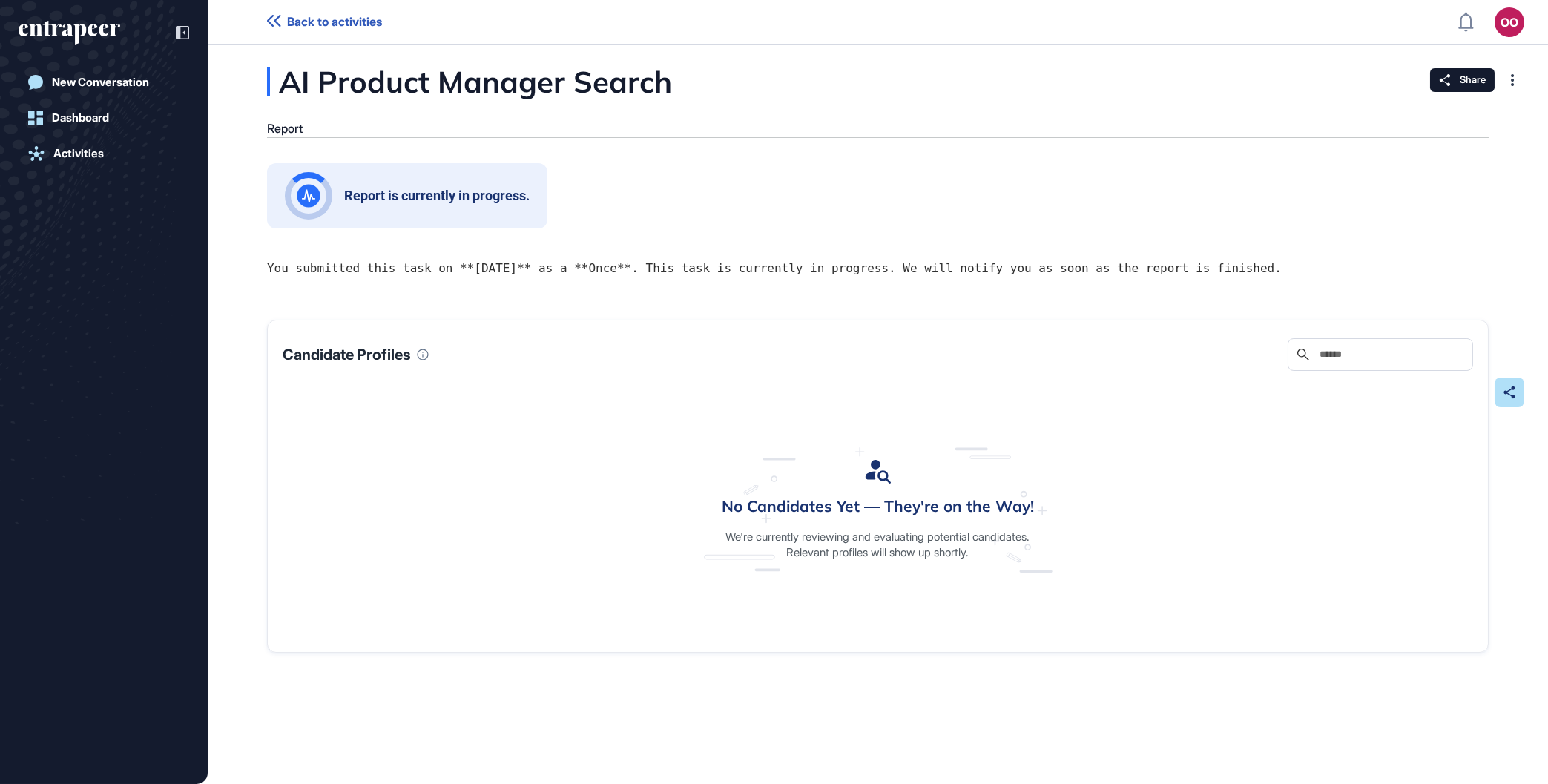
scroll to position [1, 1]
click at [286, 19] on link "Back to activities" at bounding box center [325, 22] width 115 height 14
click at [278, 23] on icon at bounding box center [274, 21] width 14 height 12
click at [354, 23] on span "Back to activities" at bounding box center [335, 22] width 95 height 14
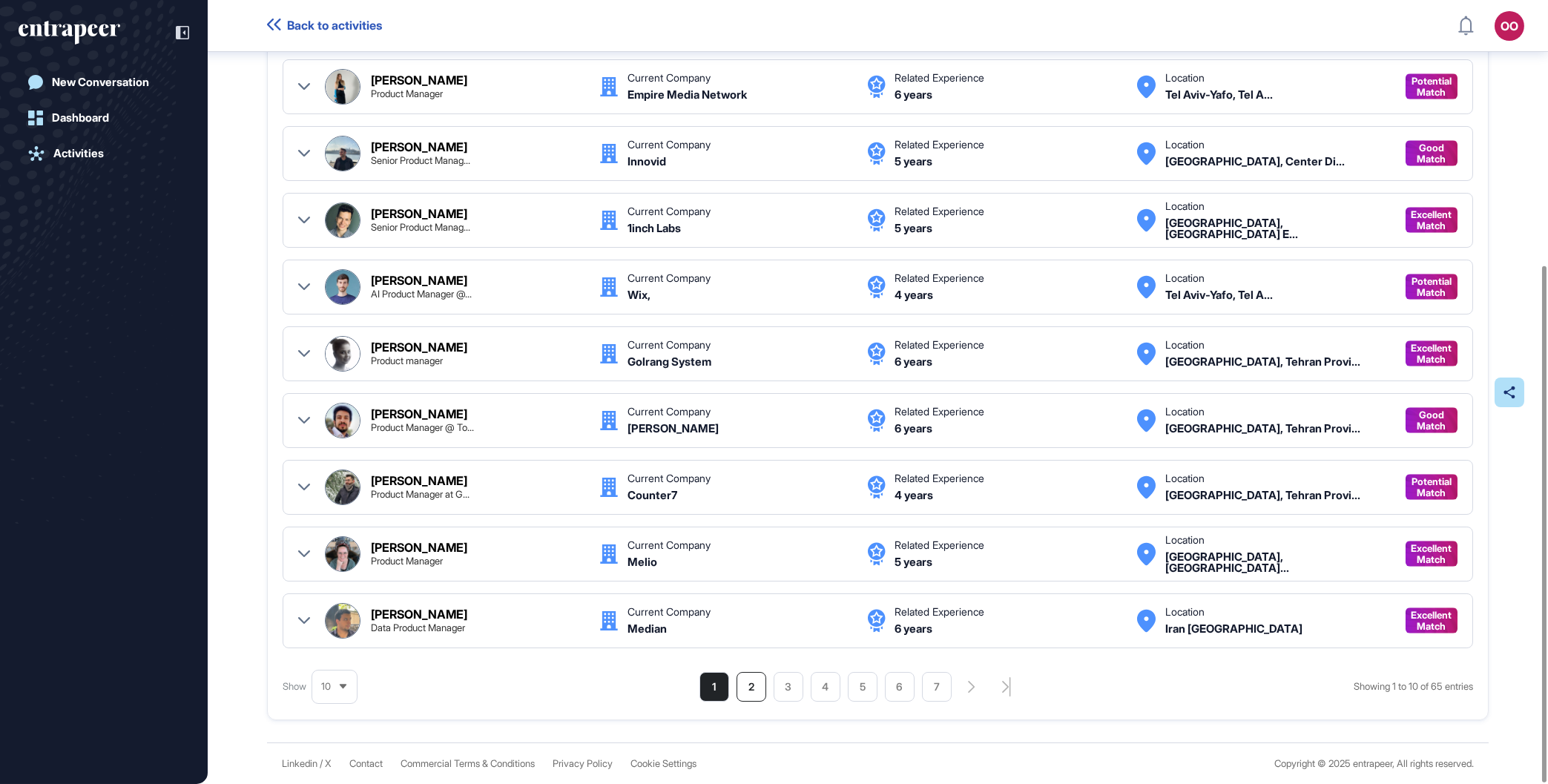
click at [738, 693] on li "2" at bounding box center [751, 687] width 30 height 30
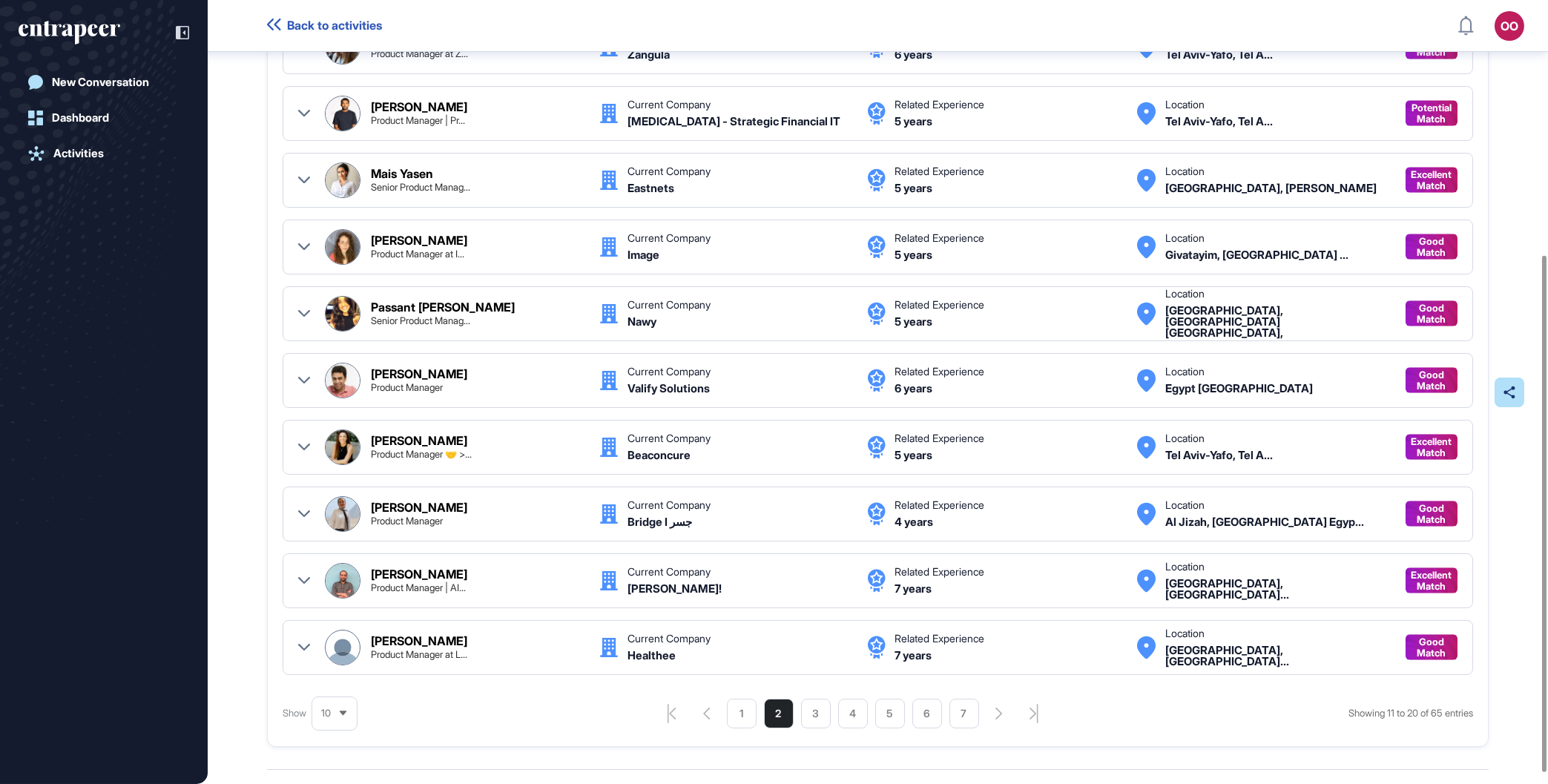
scroll to position [386, 0]
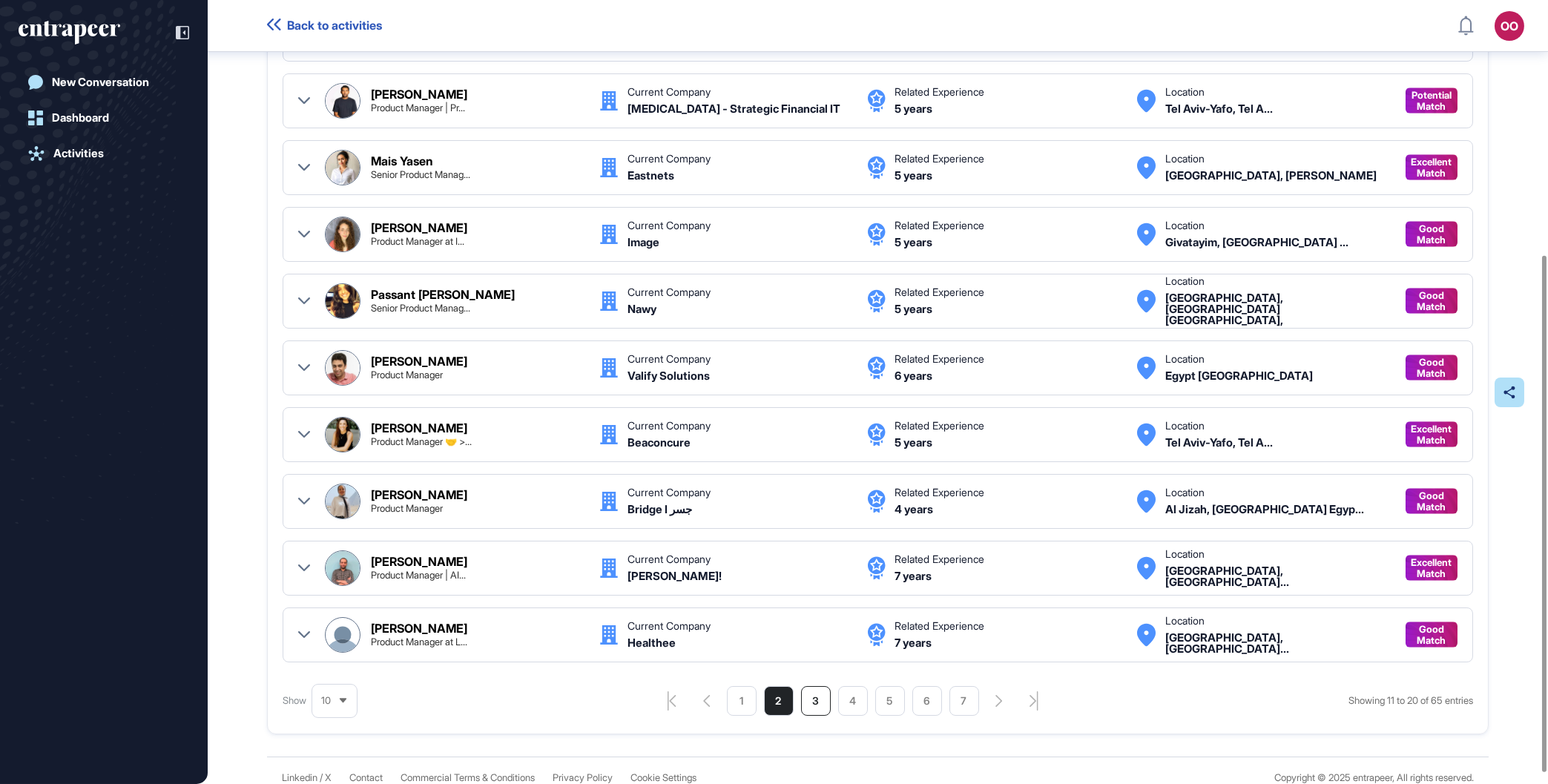
click at [818, 695] on li "3" at bounding box center [816, 700] width 30 height 30
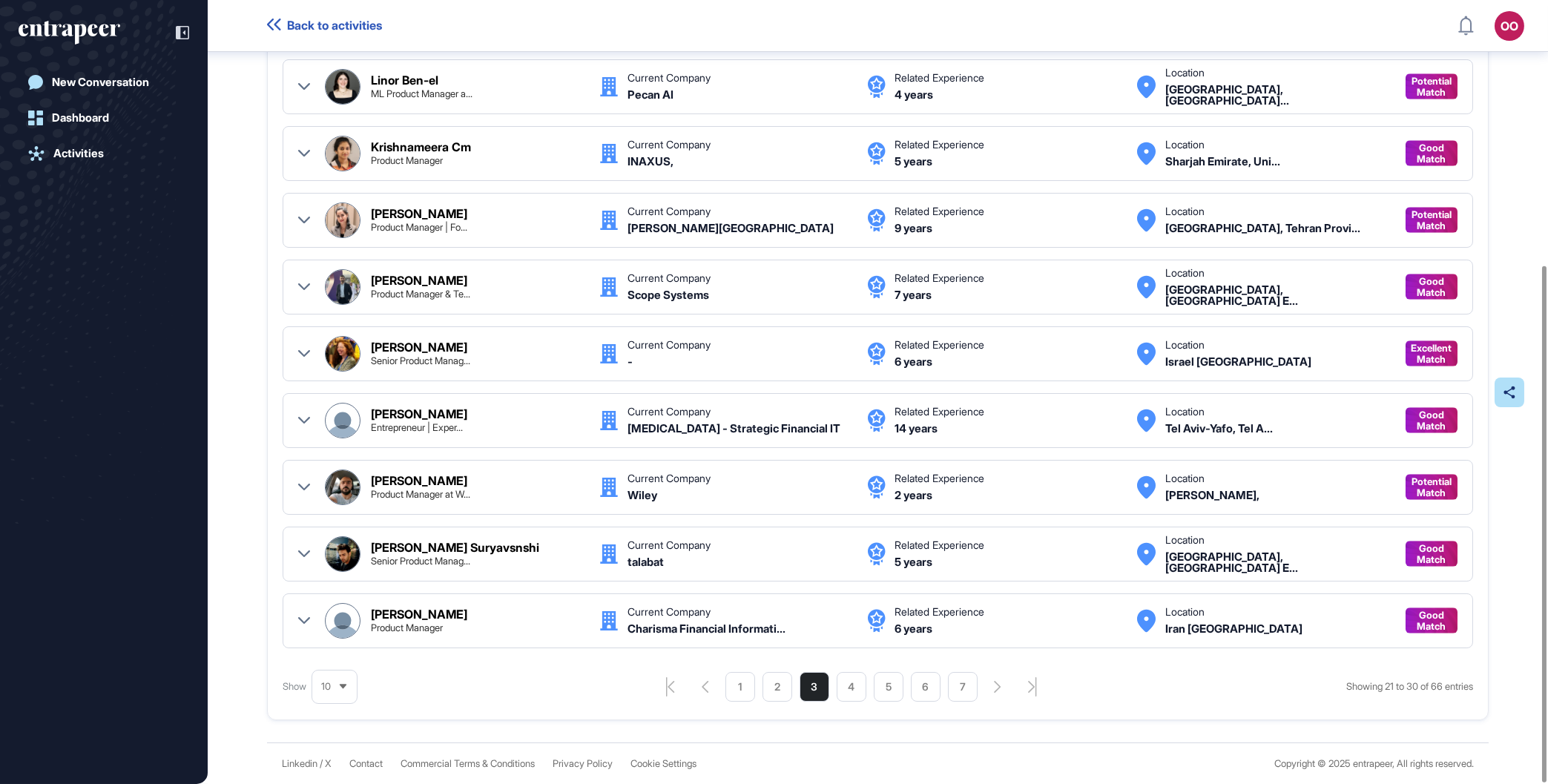
scroll to position [402, 0]
click at [847, 693] on li "4" at bounding box center [851, 687] width 30 height 30
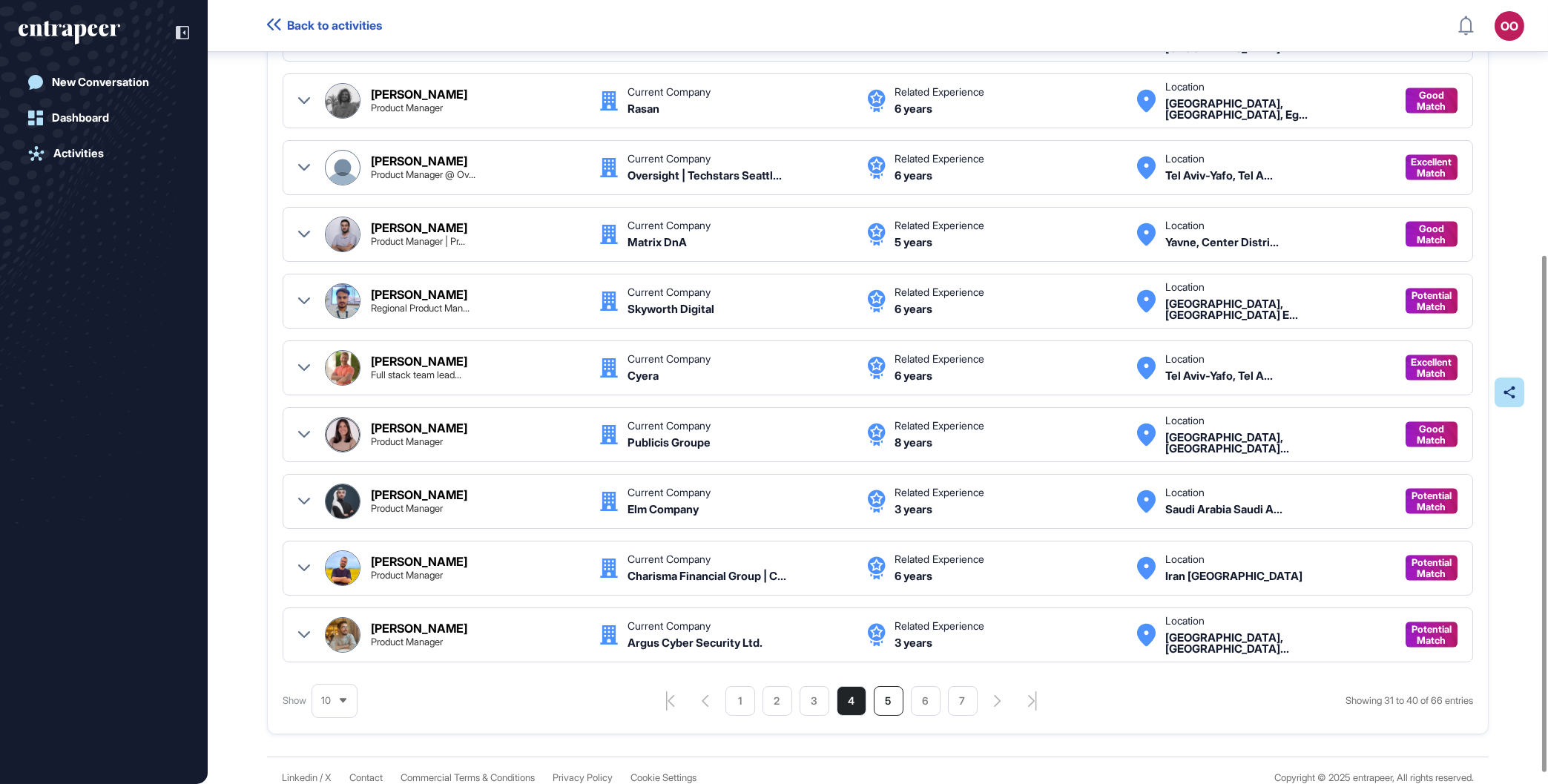
click at [888, 705] on li "5" at bounding box center [888, 700] width 30 height 30
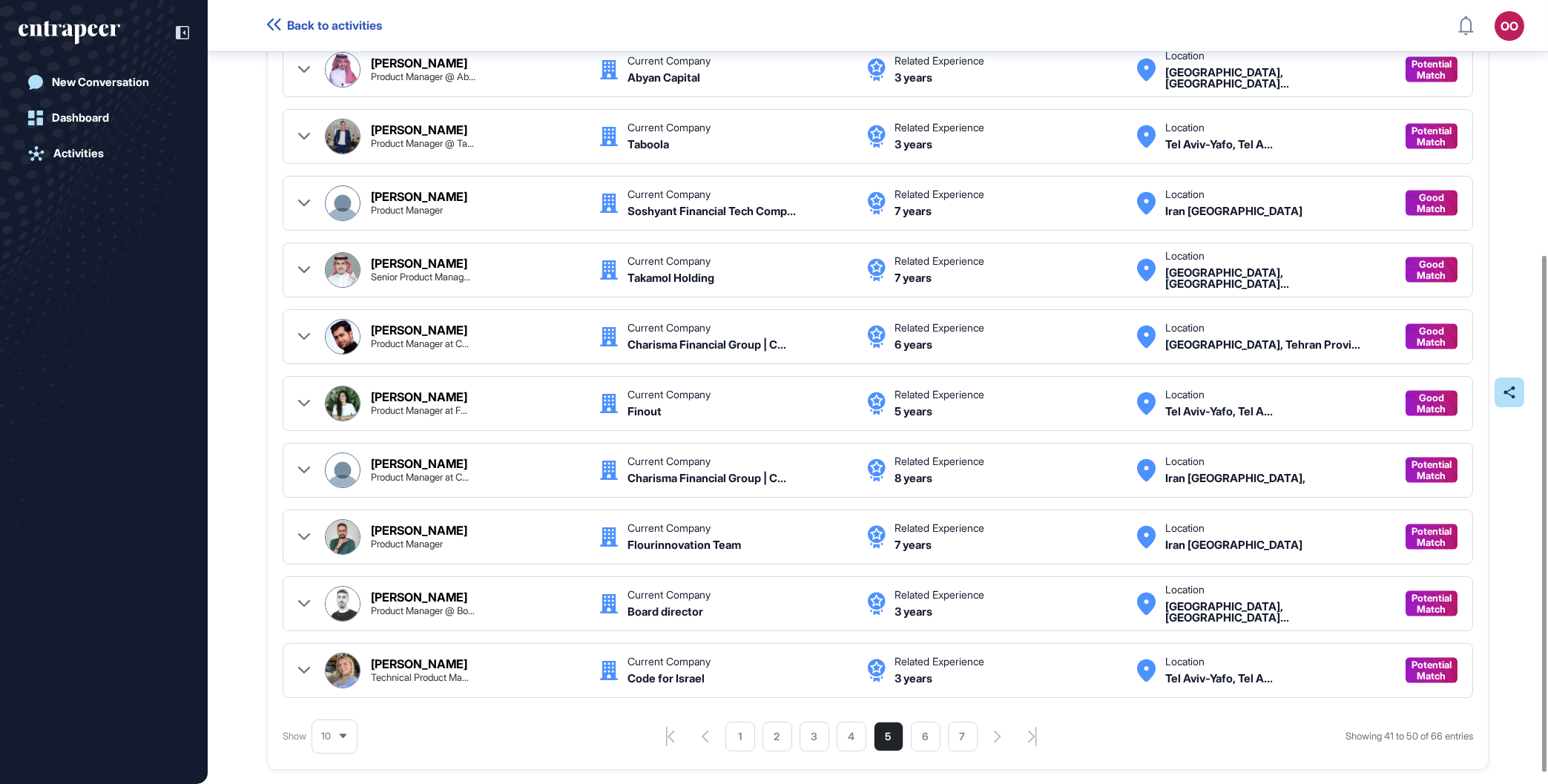
scroll to position [386, 0]
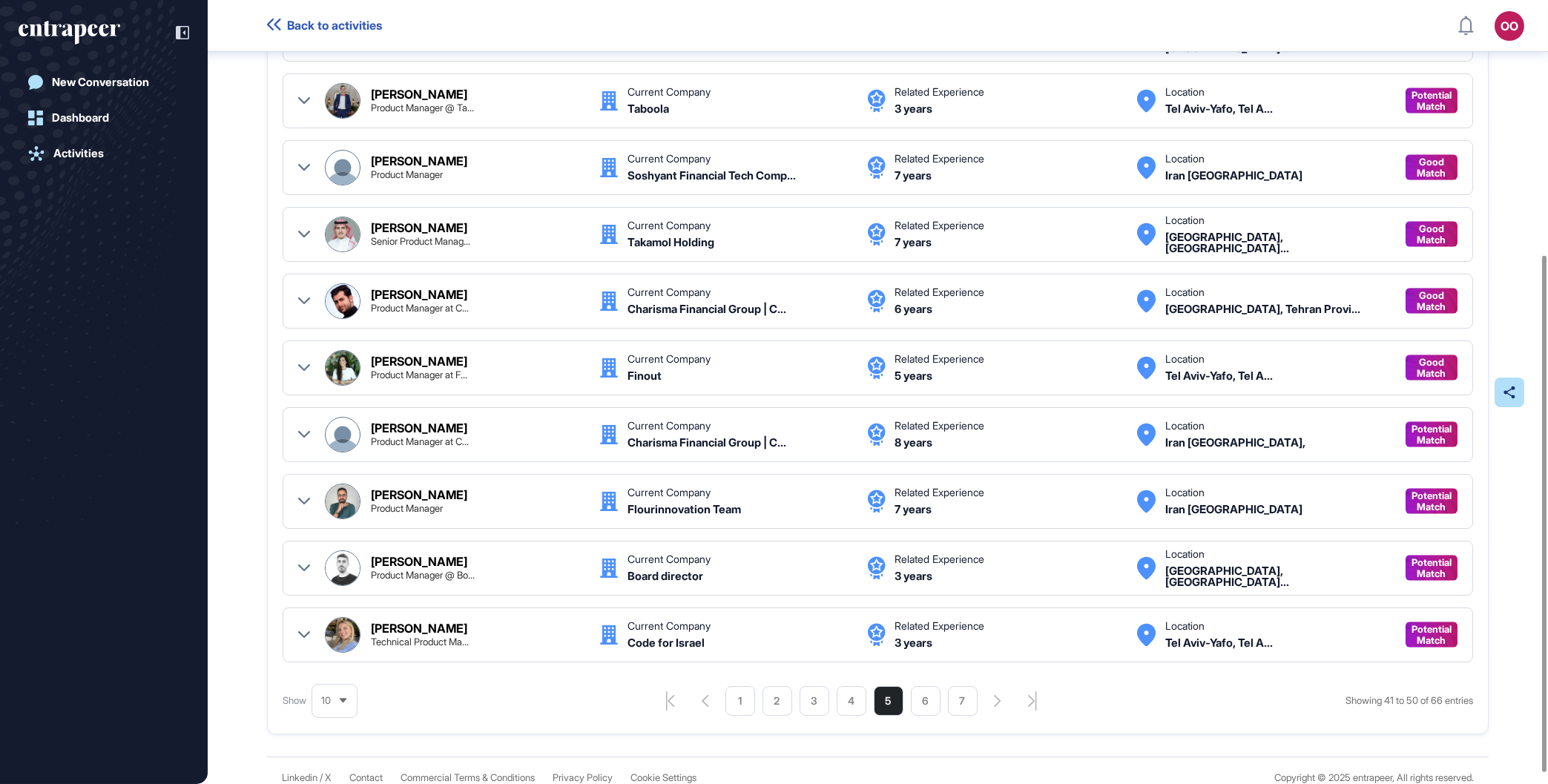
click at [936, 713] on ul "1 2 3 4 5 6 7" at bounding box center [852, 700] width 253 height 30
click at [927, 710] on li "6" at bounding box center [926, 700] width 30 height 30
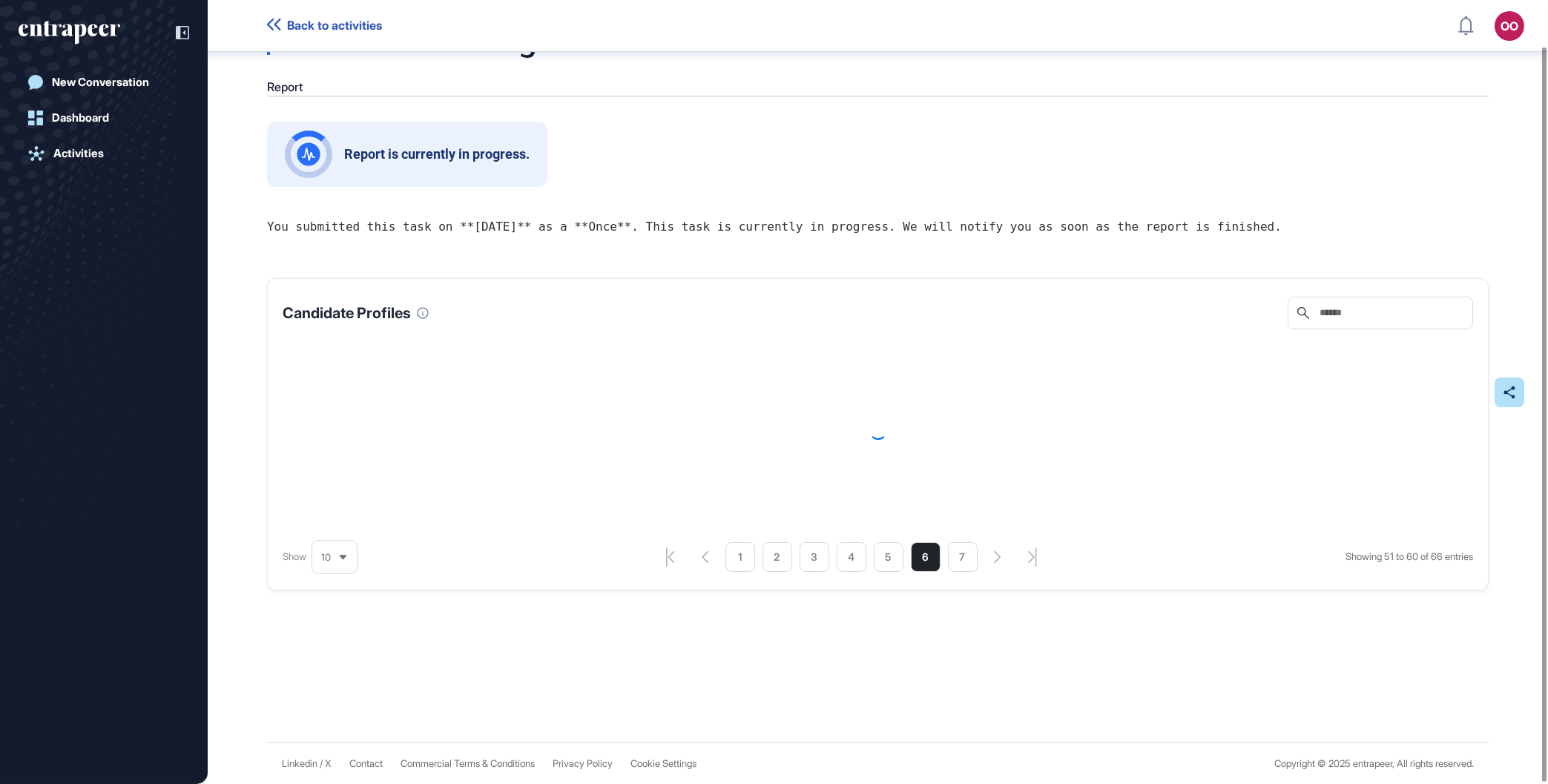
scroll to position [48, 0]
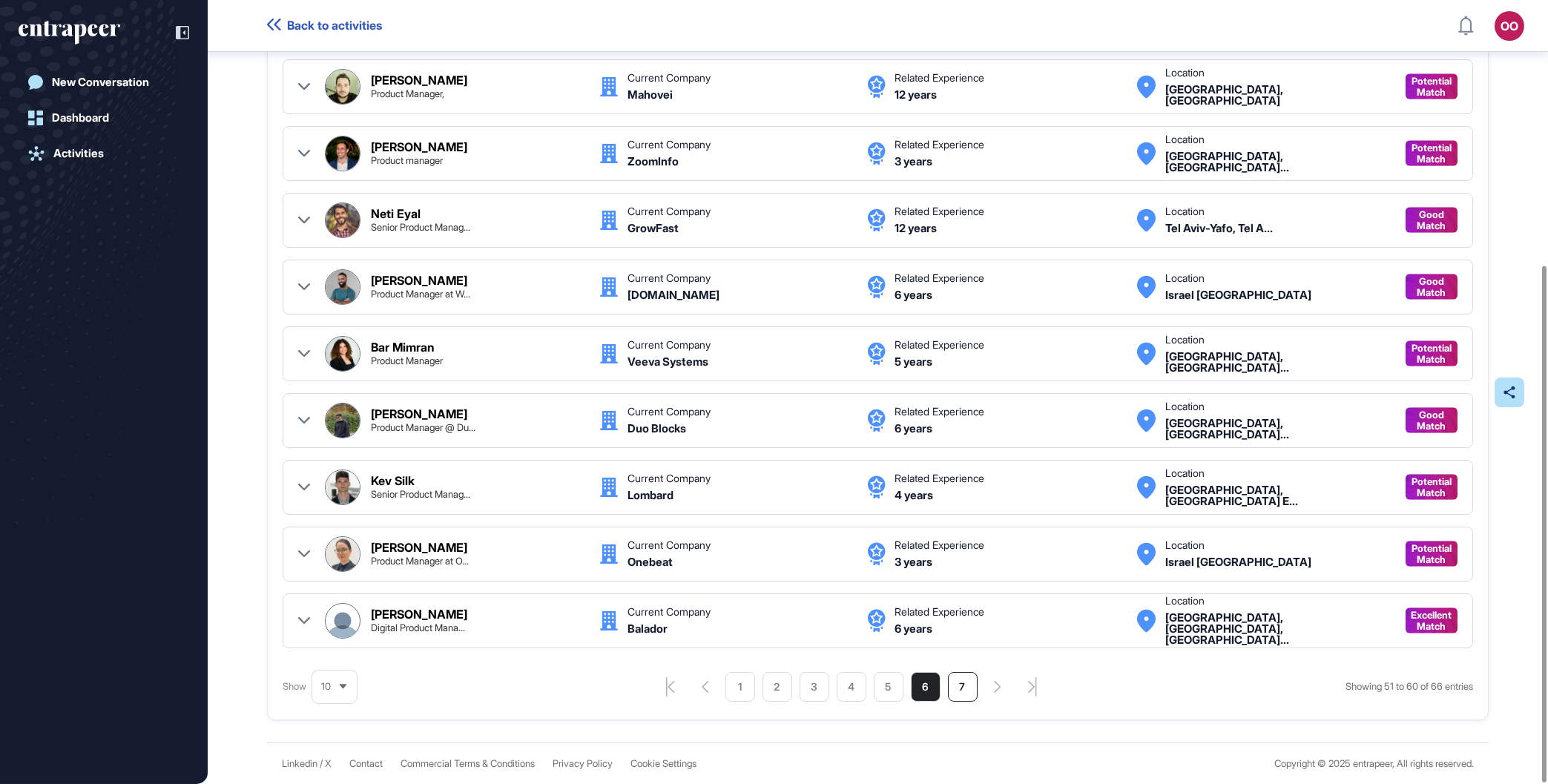
click at [959, 684] on li "7" at bounding box center [962, 687] width 30 height 30
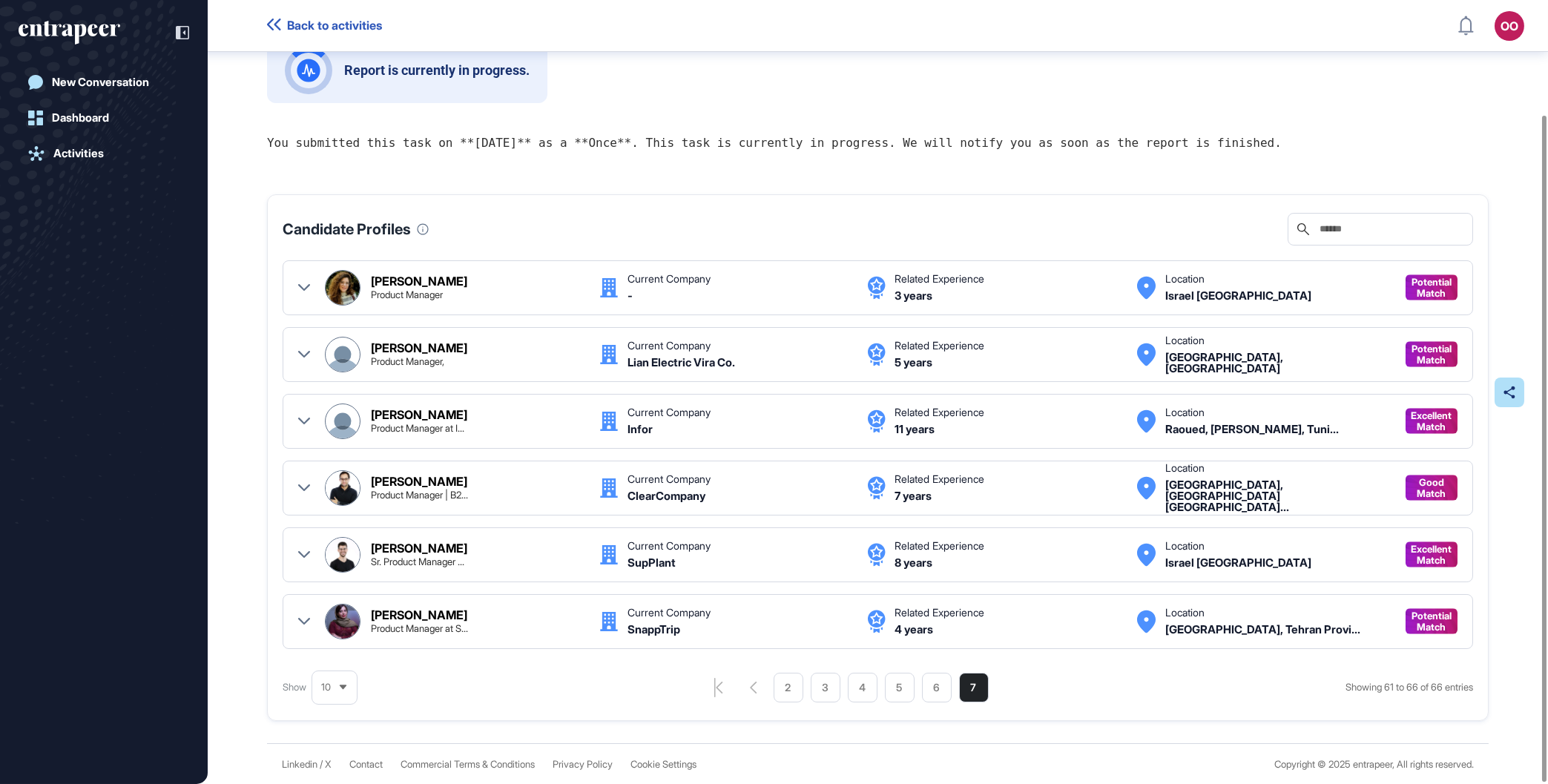
scroll to position [134, 0]
click at [789, 684] on li "2" at bounding box center [788, 687] width 30 height 30
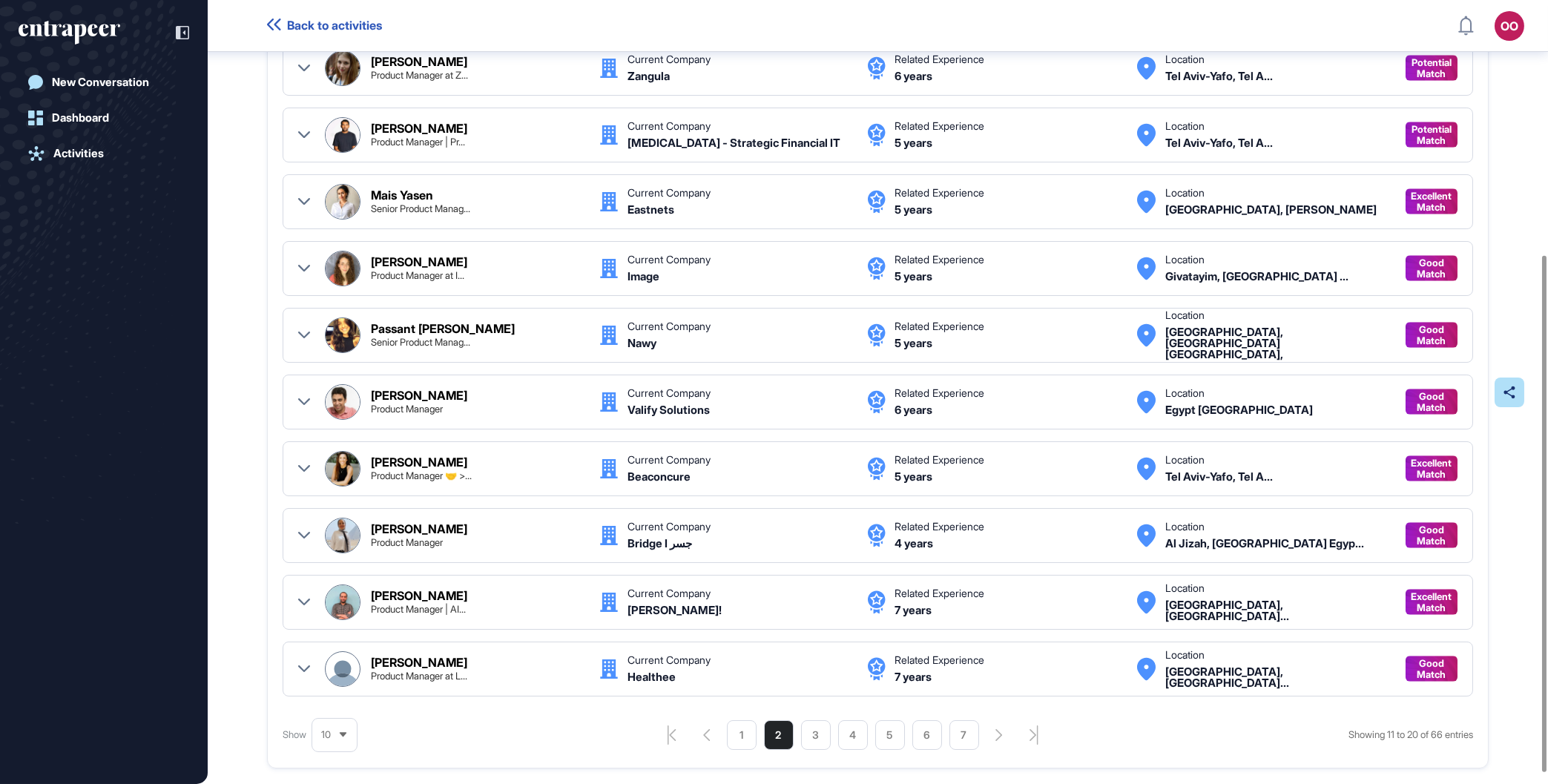
scroll to position [386, 0]
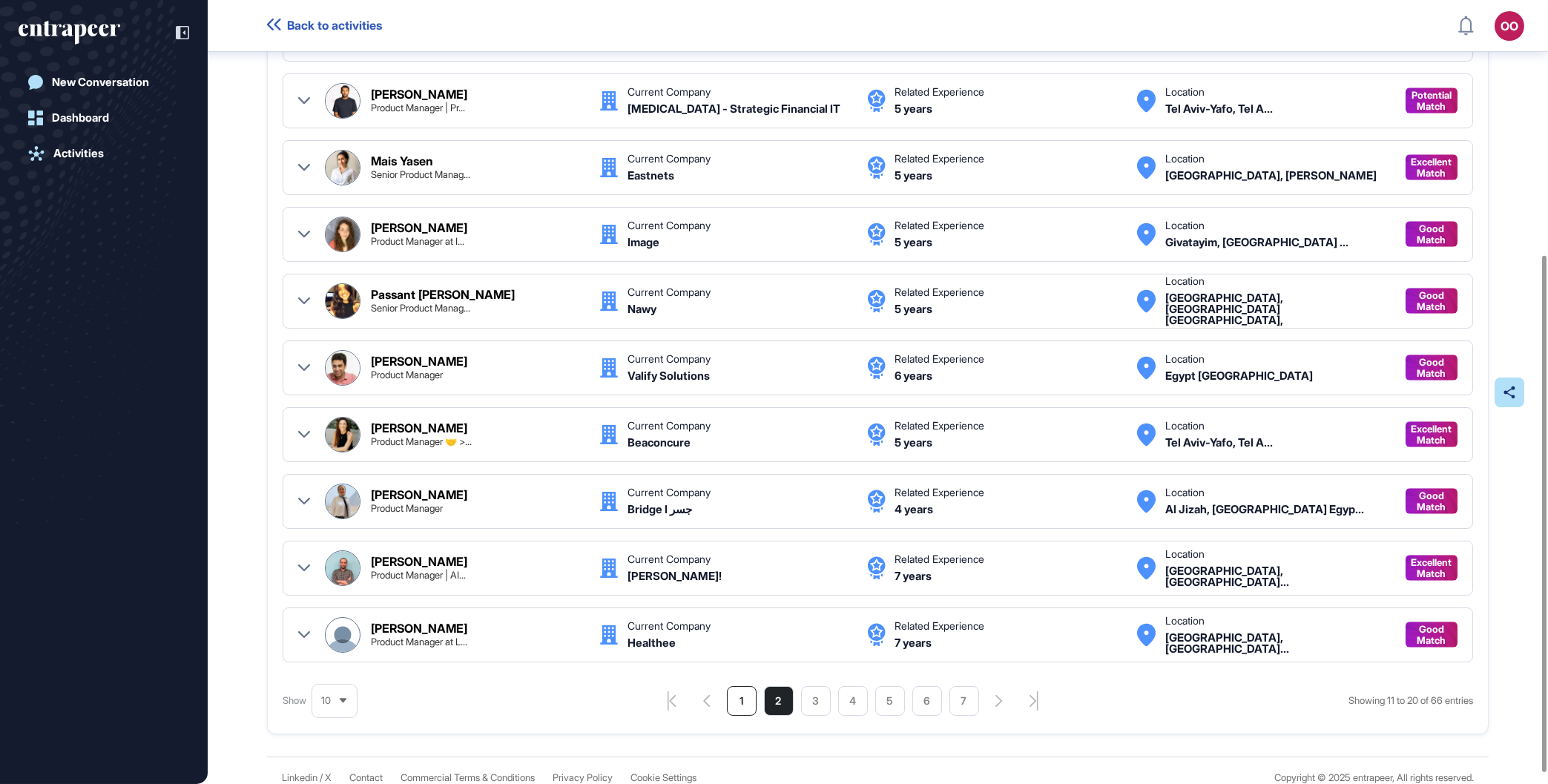
click at [733, 709] on li "1" at bounding box center [742, 700] width 30 height 30
